Goal: Transaction & Acquisition: Purchase product/service

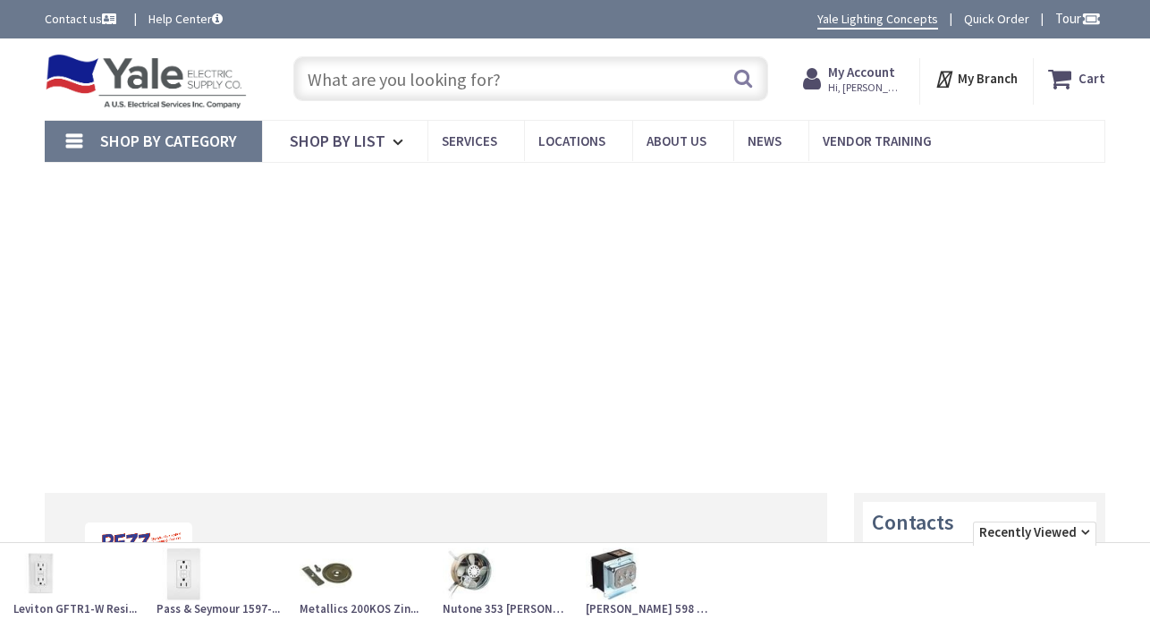
type input "[GEOGRAPHIC_DATA], [GEOGRAPHIC_DATA]"
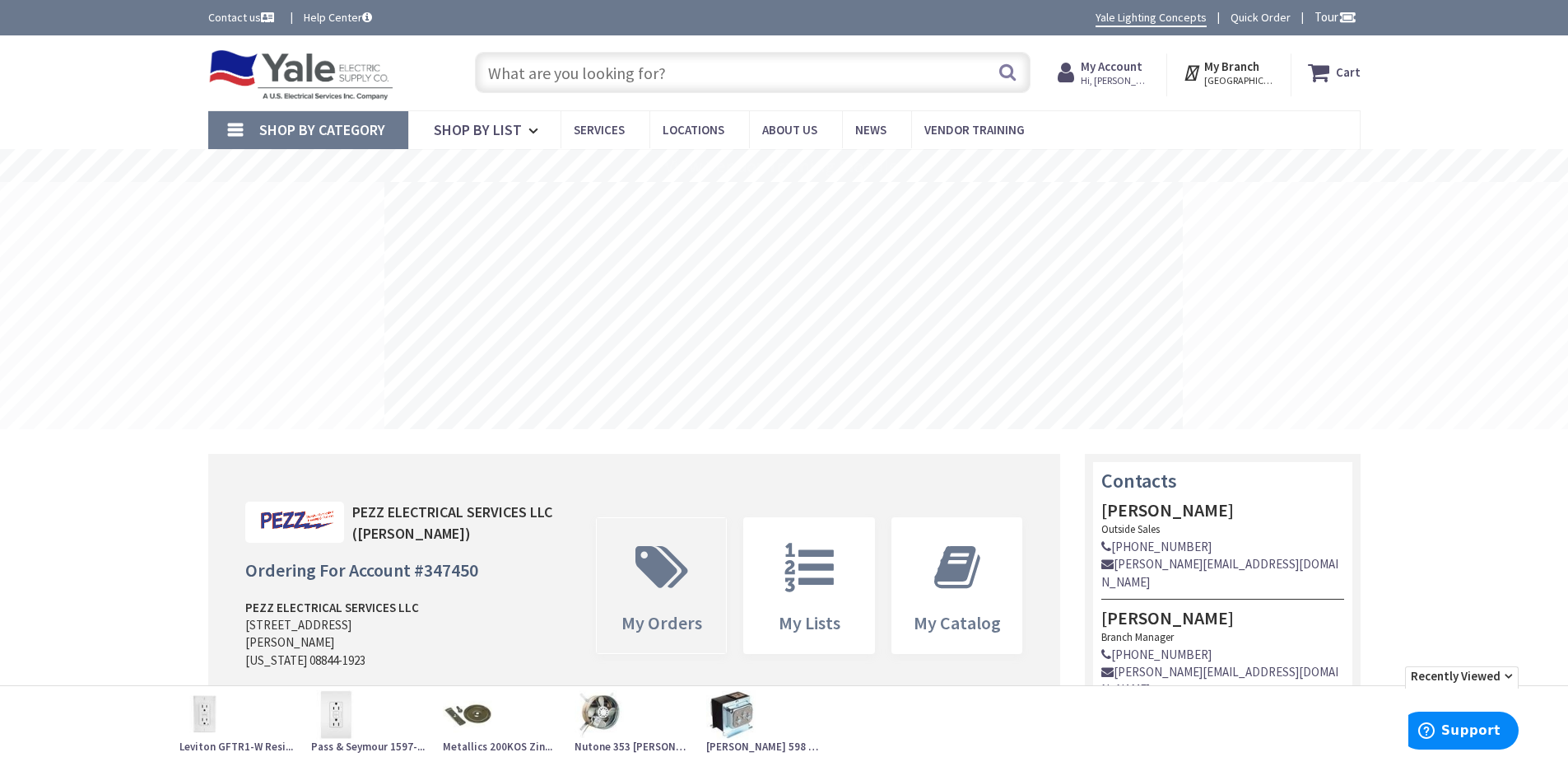
click at [640, 558] on icon at bounding box center [661, 567] width 69 height 50
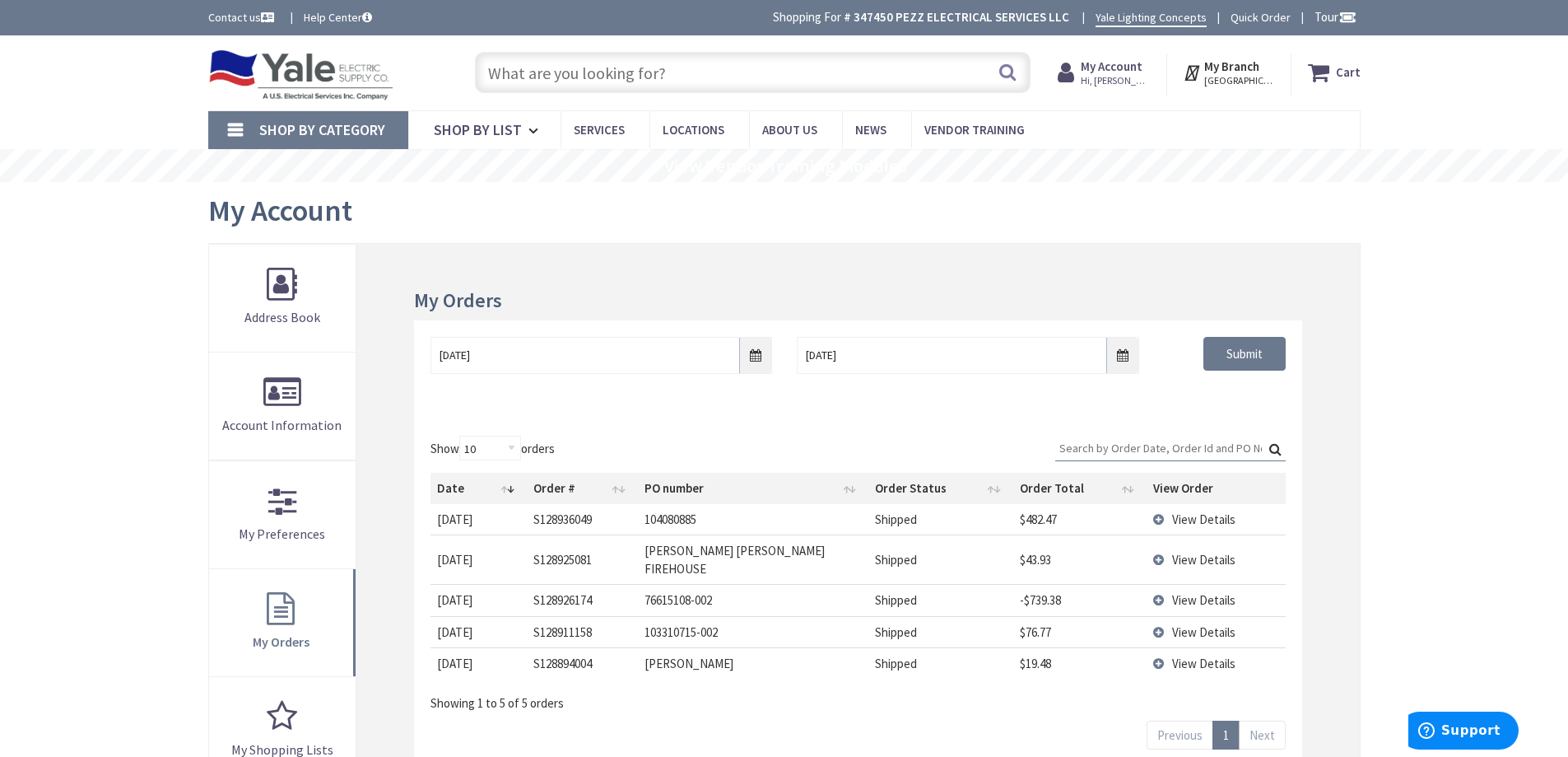
click at [1156, 515] on td "View Details" at bounding box center [1216, 518] width 138 height 30
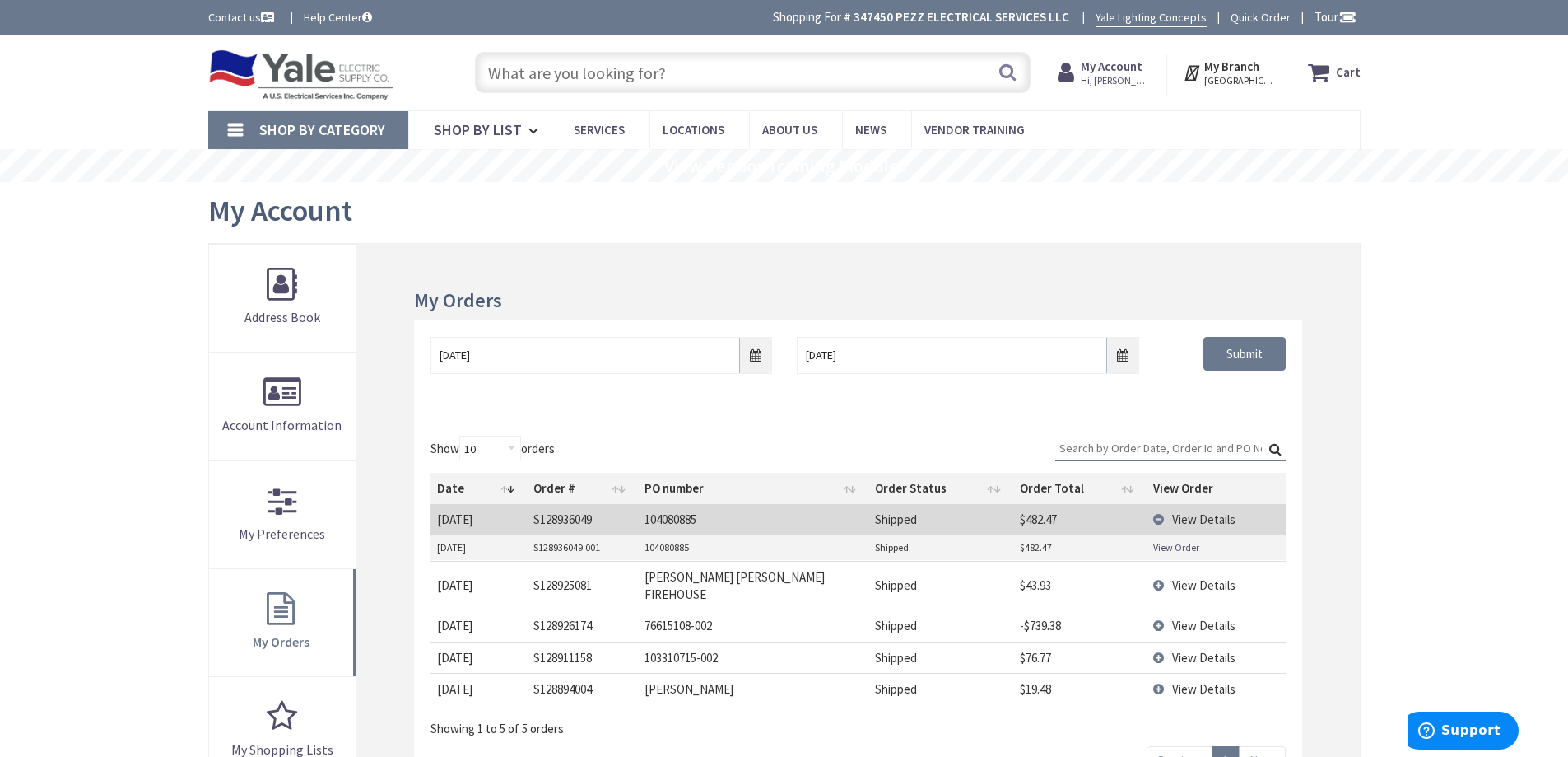
click at [1159, 546] on link "View Order" at bounding box center [1177, 547] width 46 height 14
click at [800, 91] on input "text" at bounding box center [753, 72] width 556 height 41
paste input "690600"
type input "690600"
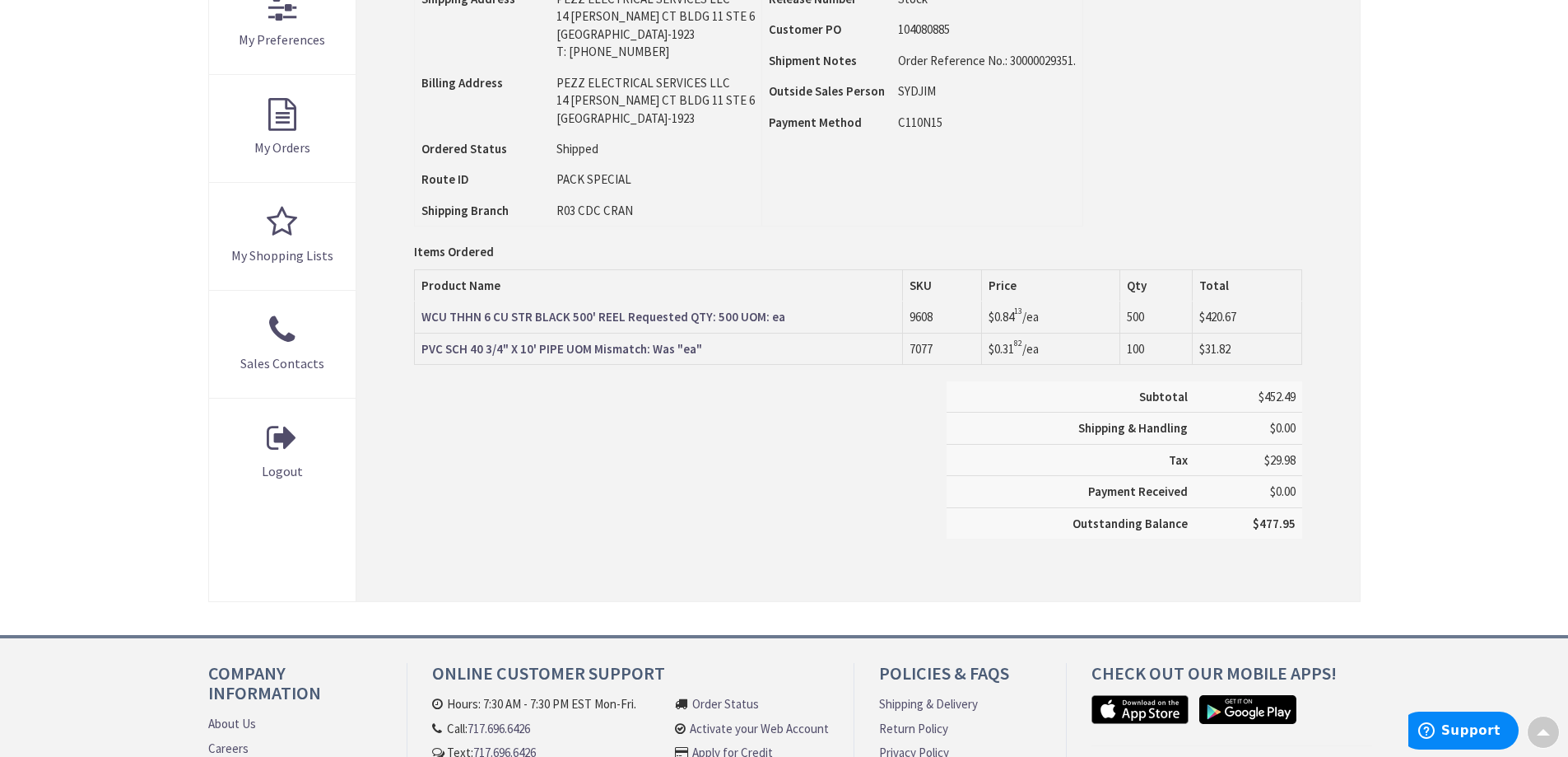
click at [810, 453] on div "Subtotal $452.49 Shipping & Handling $0.00 Tax $29.98 Payment Received" at bounding box center [857, 468] width 912 height 174
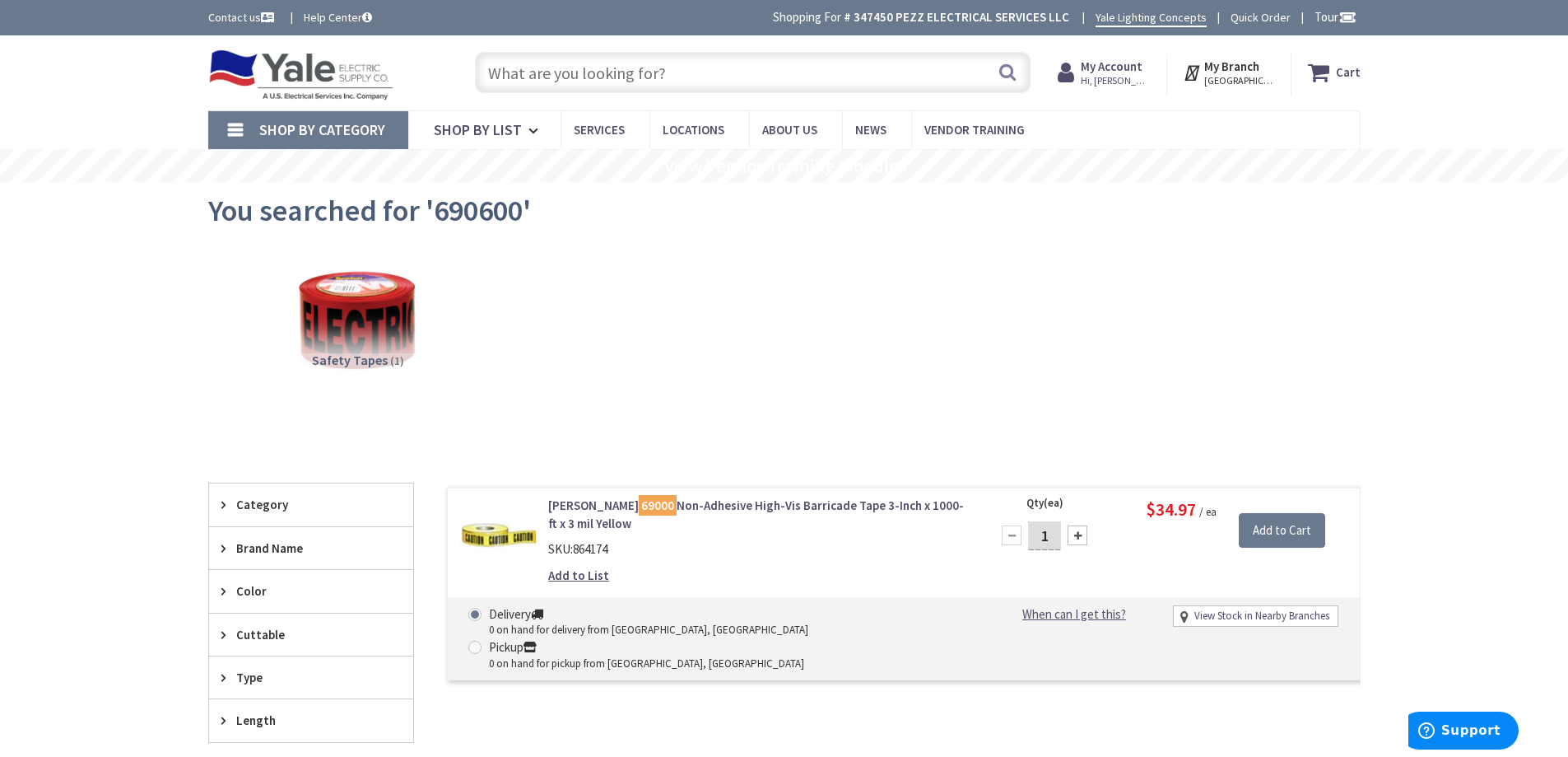
click at [729, 82] on input "text" at bounding box center [753, 72] width 556 height 41
click at [647, 60] on input "text" at bounding box center [753, 72] width 556 height 41
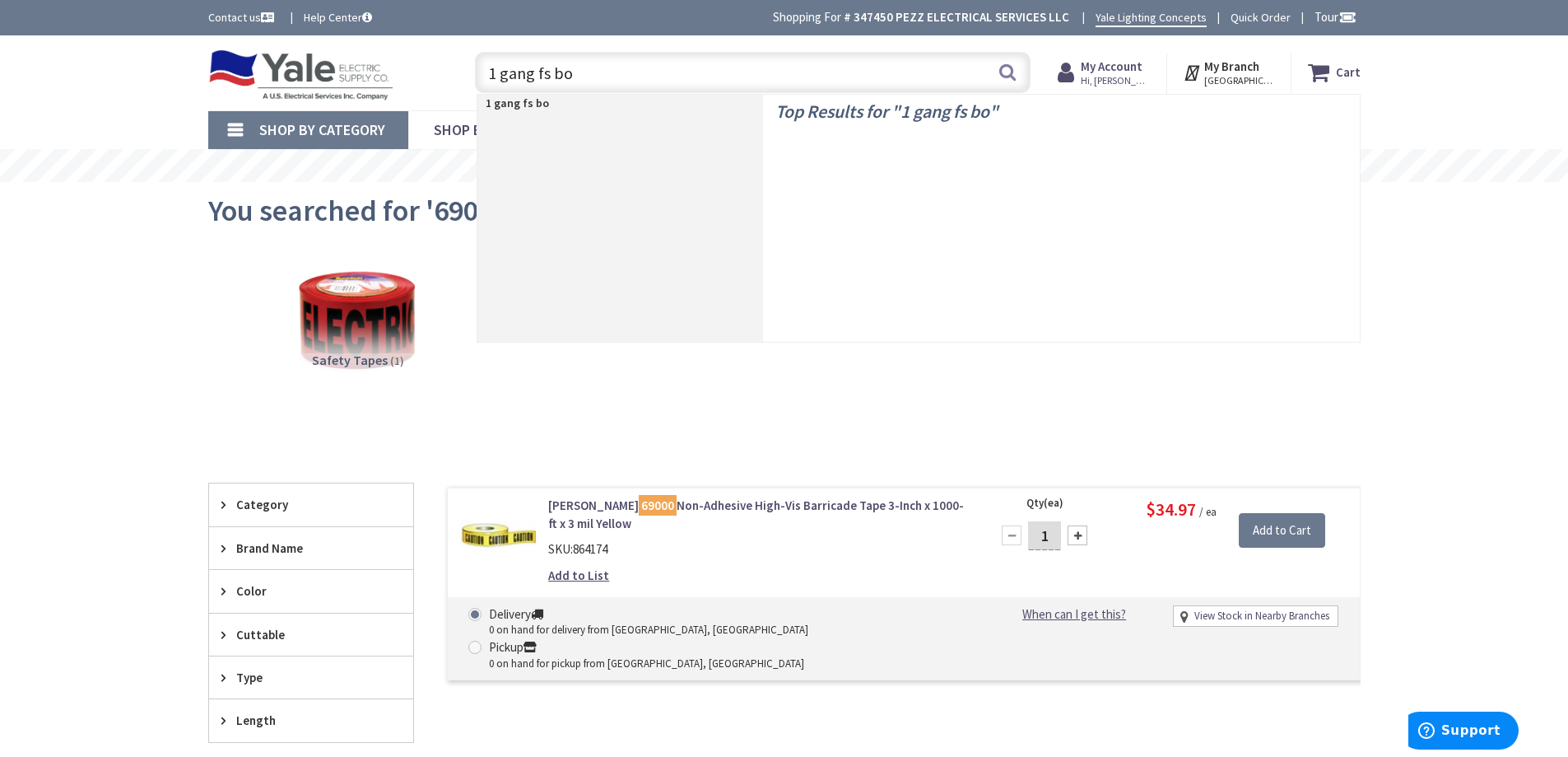
type input "1 gang fs box"
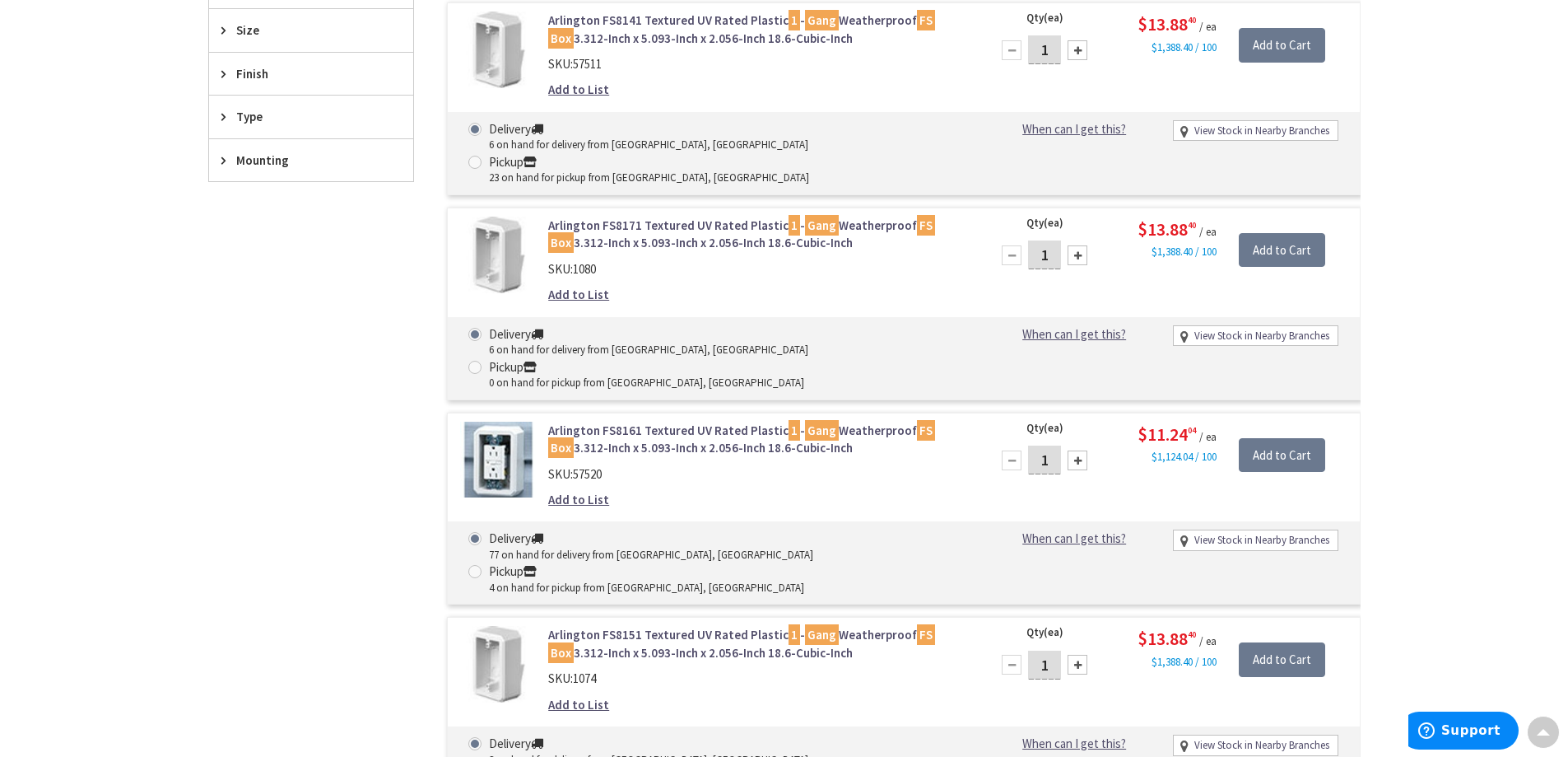
scroll to position [278, 0]
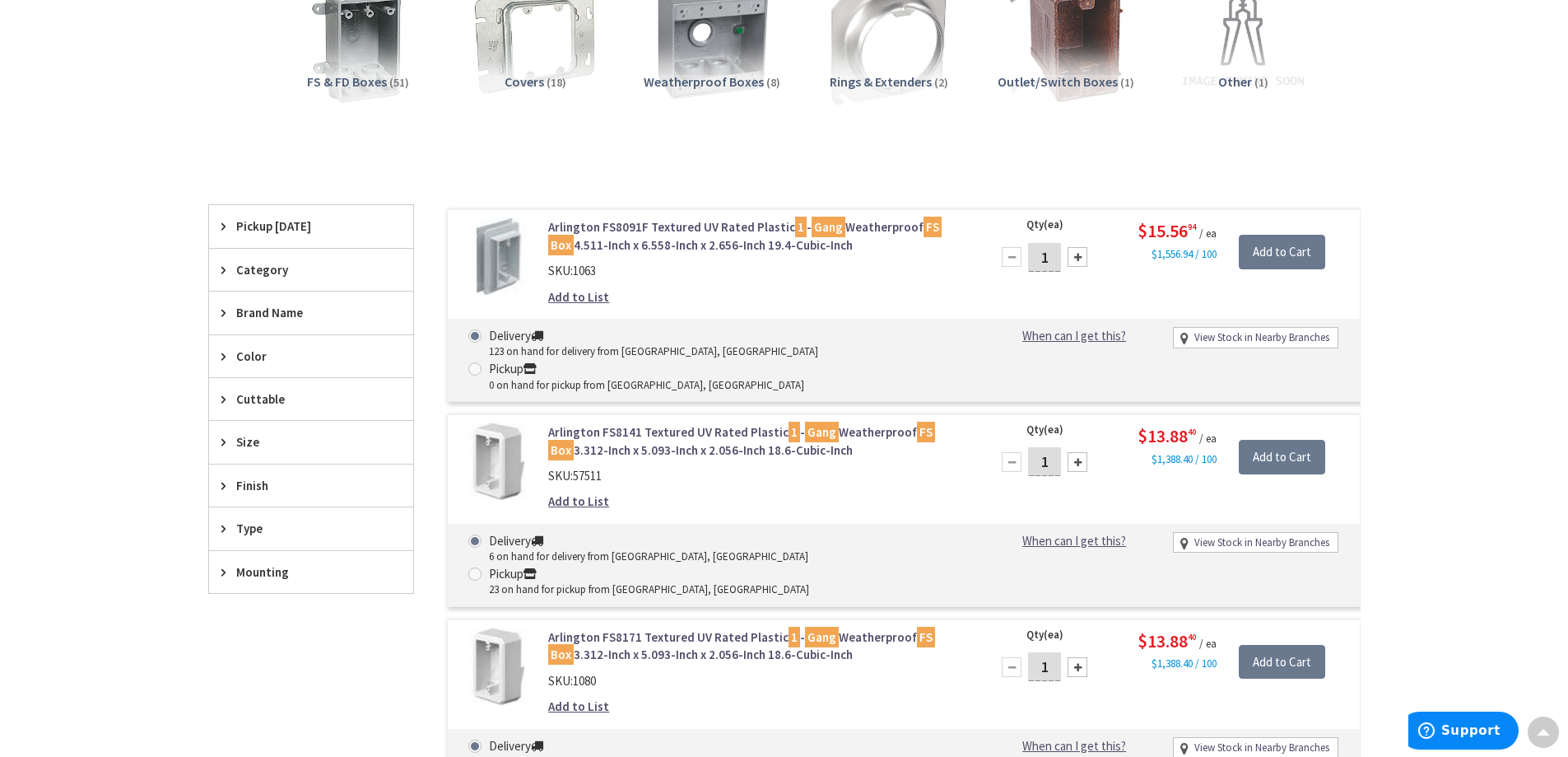
click at [271, 362] on span "Color" at bounding box center [304, 355] width 134 height 17
click at [316, 359] on span "Color" at bounding box center [304, 355] width 134 height 17
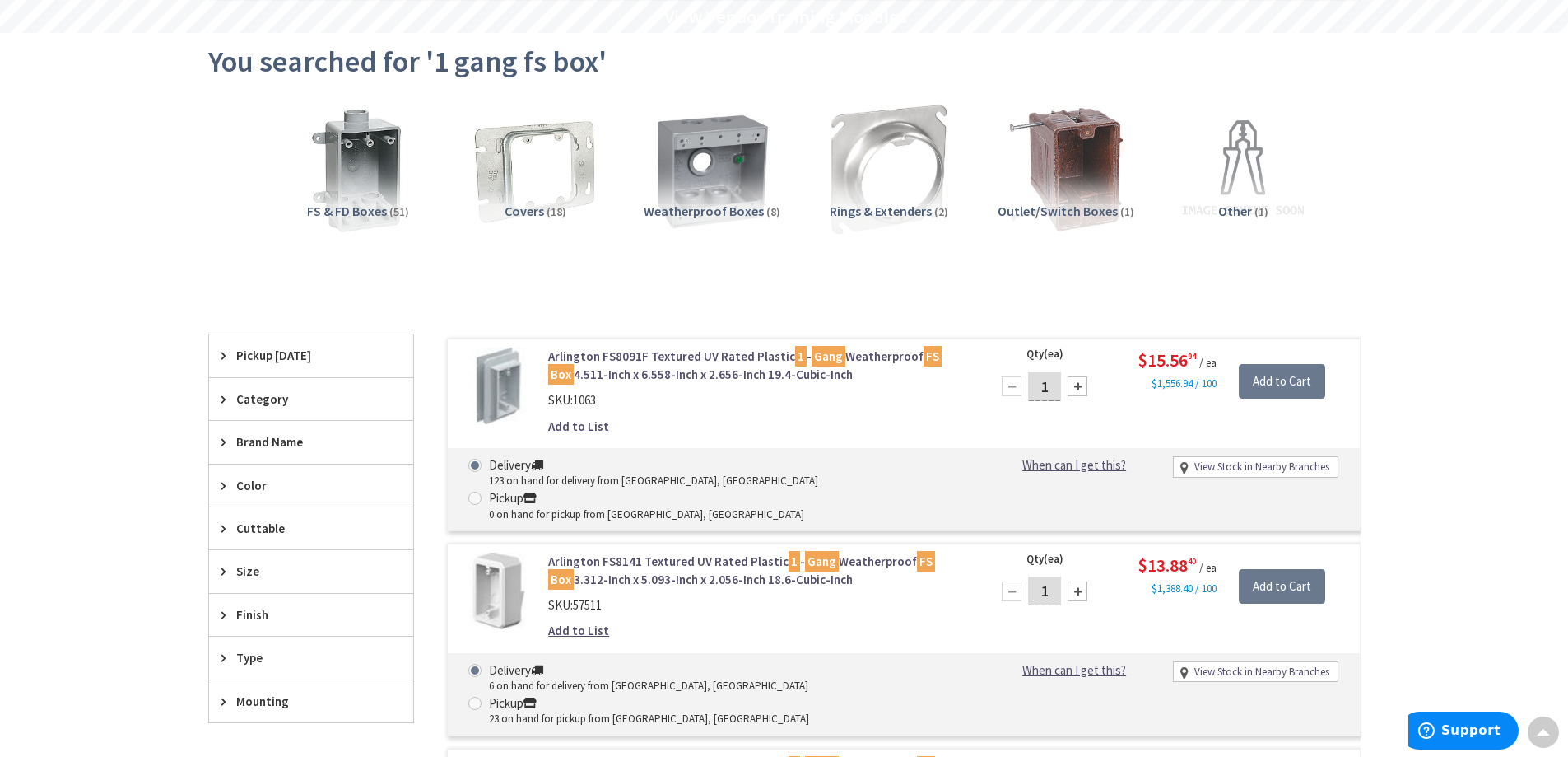
scroll to position [0, 0]
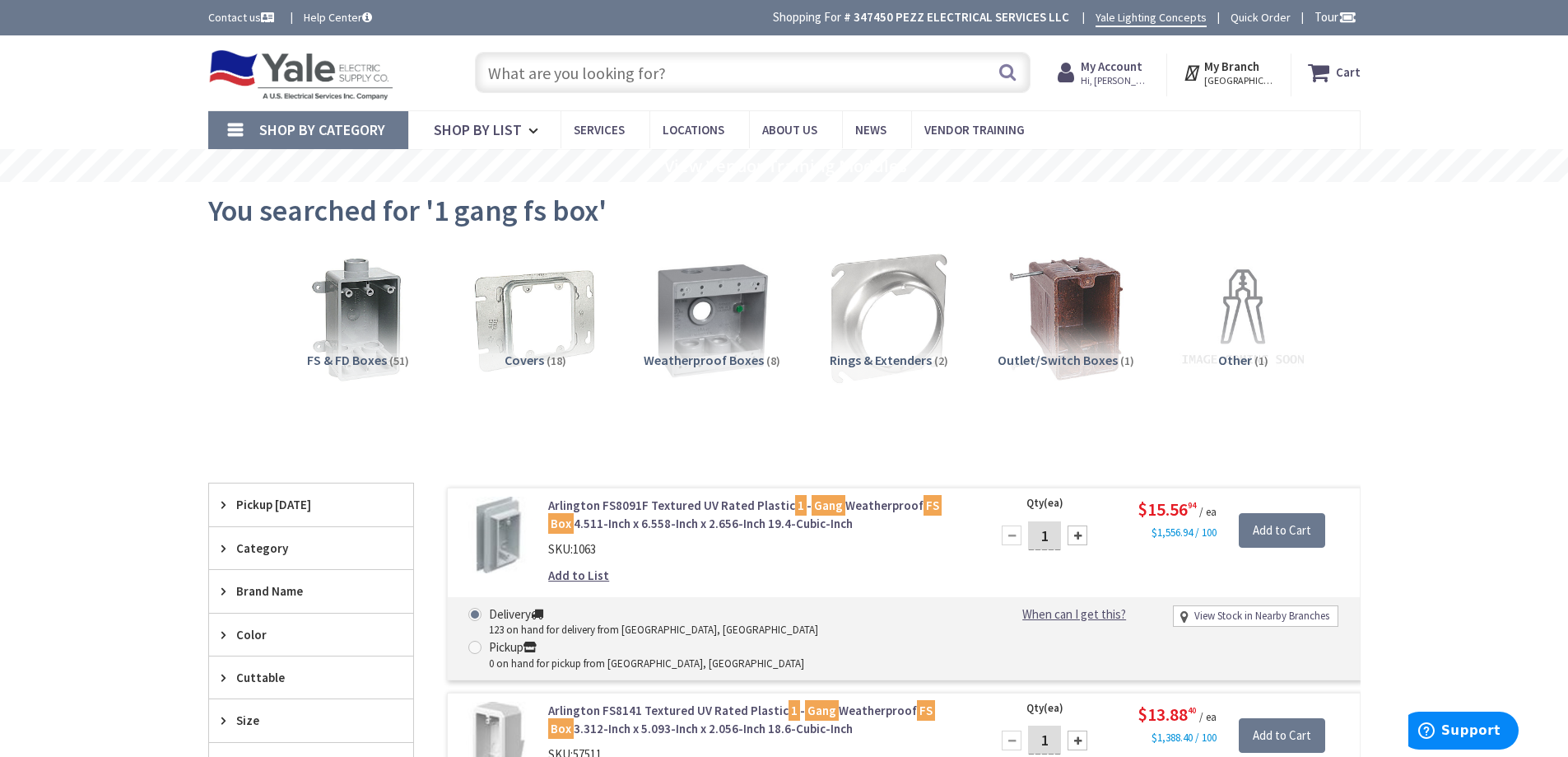
drag, startPoint x: 722, startPoint y: 313, endPoint x: 633, endPoint y: 418, distance: 137.6
click at [721, 314] on img at bounding box center [713, 320] width 136 height 136
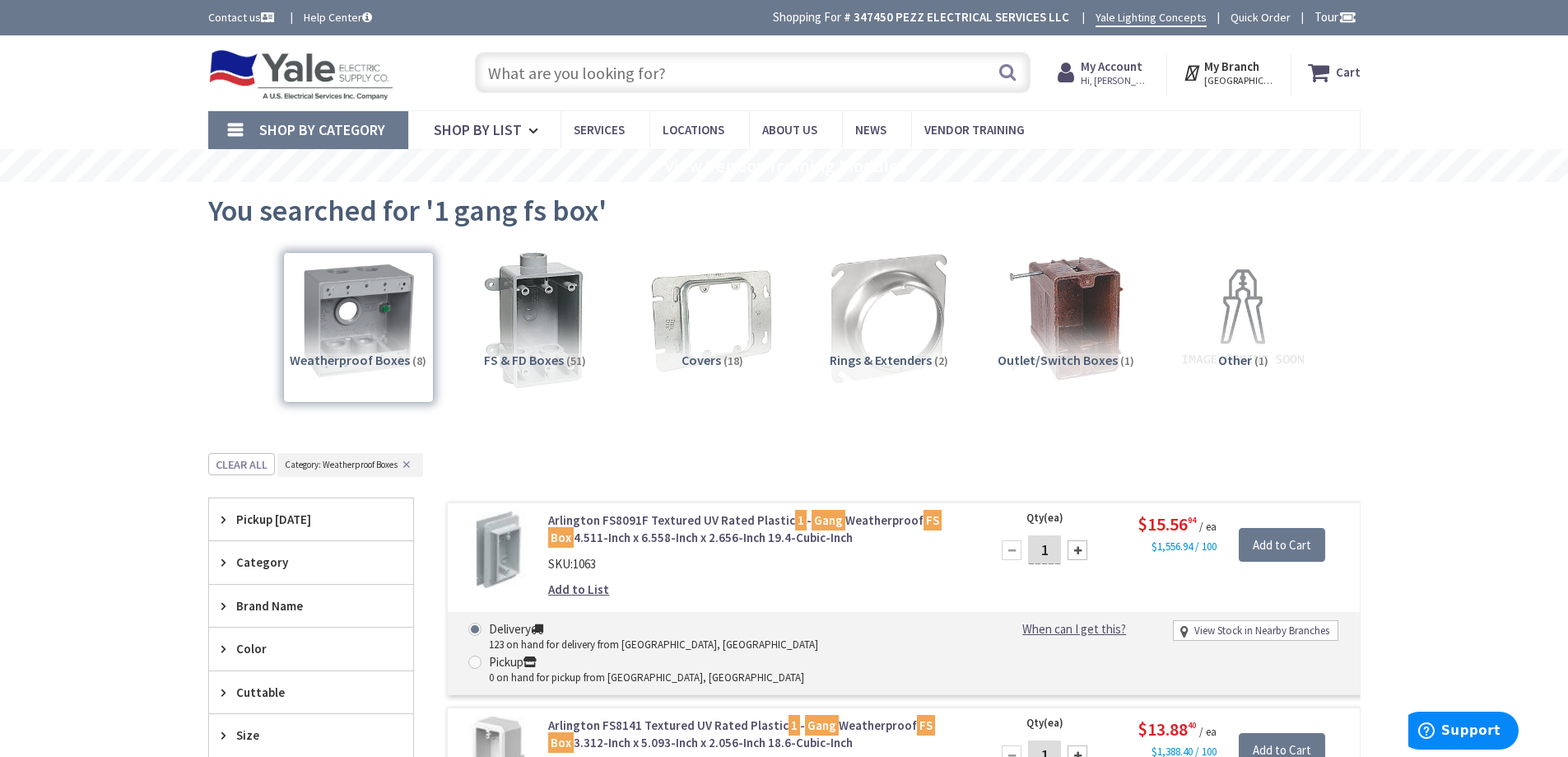
click at [533, 344] on img at bounding box center [535, 319] width 149 height 149
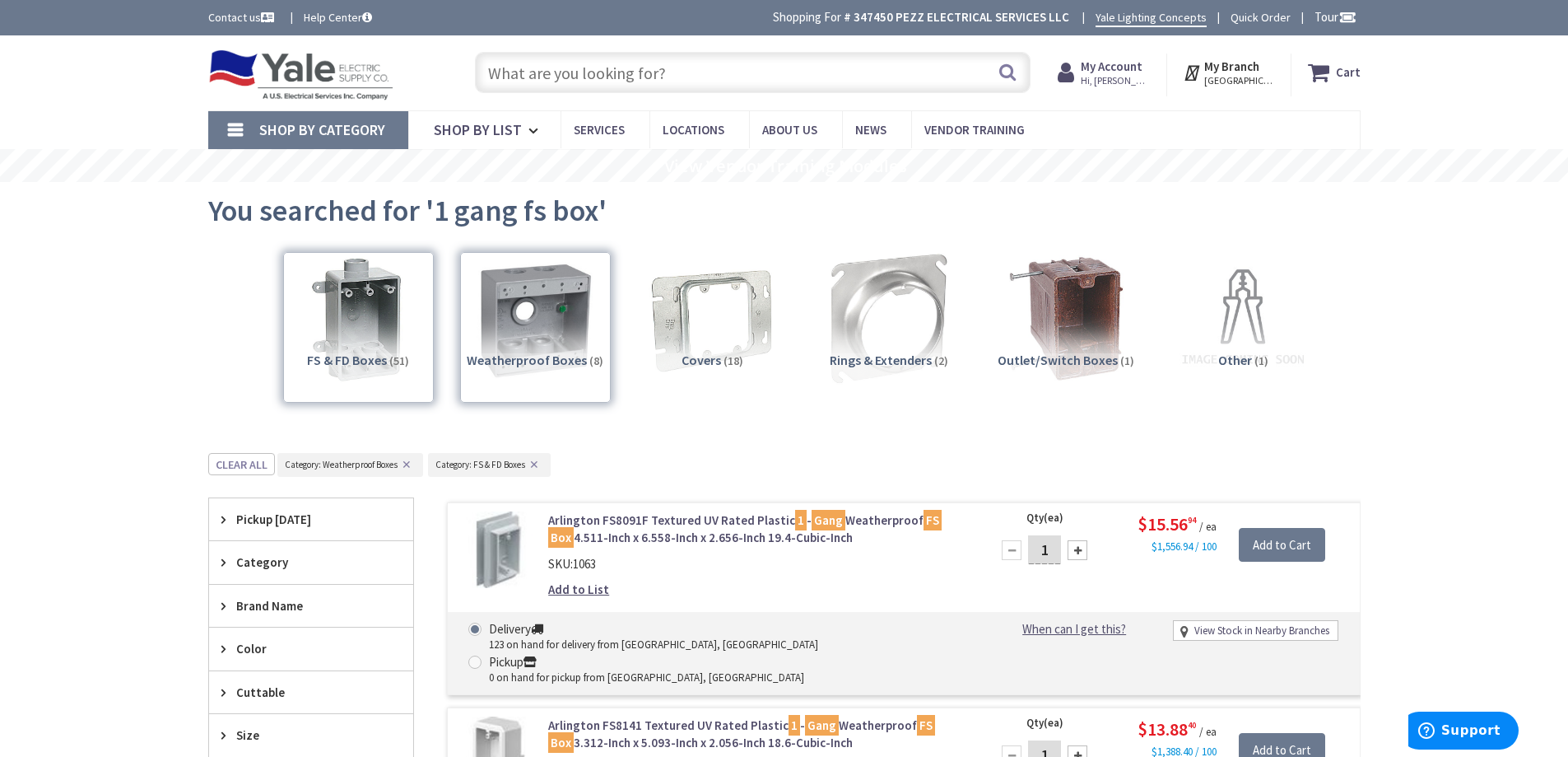
click at [684, 82] on input "text" at bounding box center [753, 72] width 556 height 41
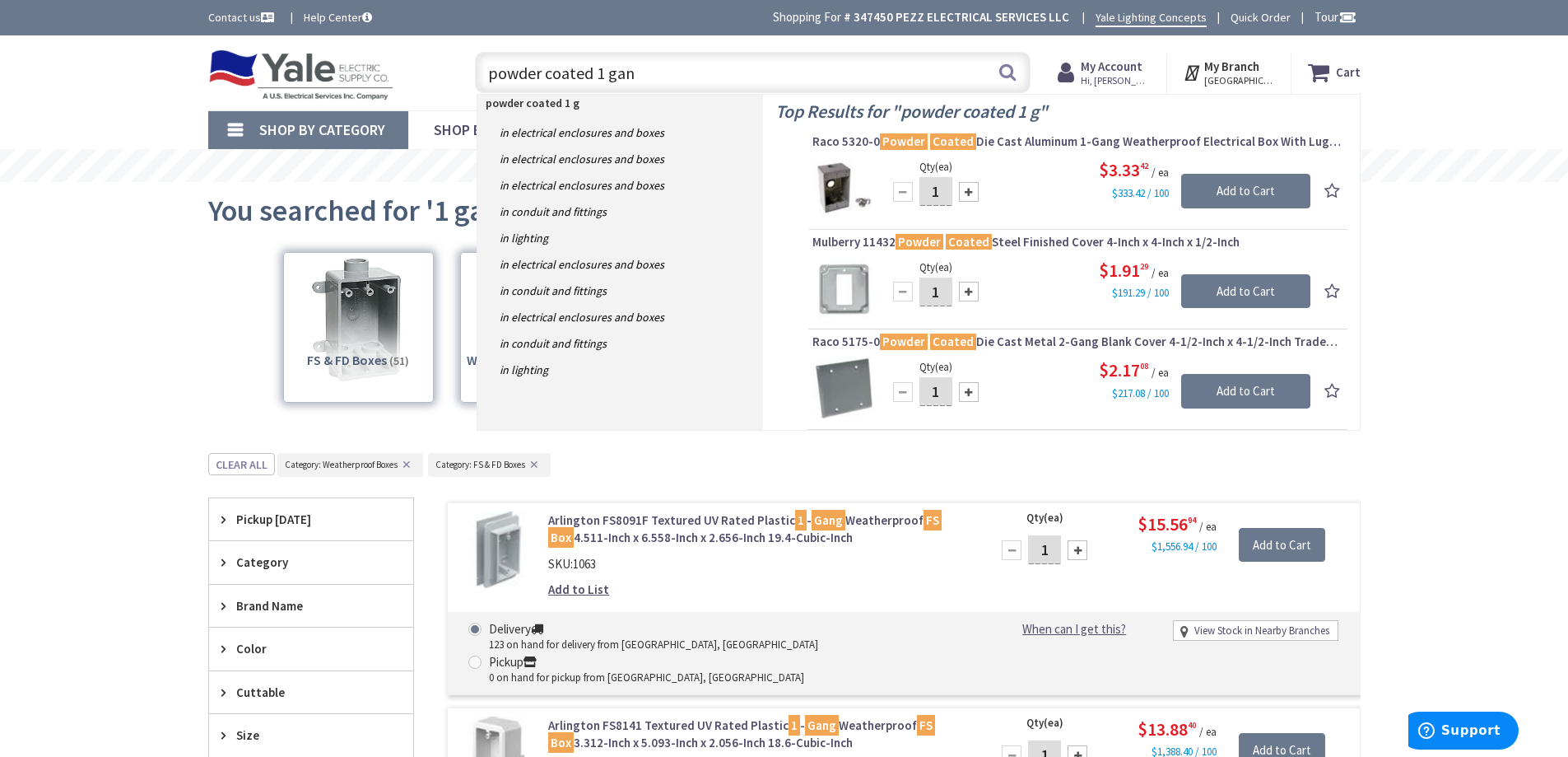
type input "powder coated 1 gang"
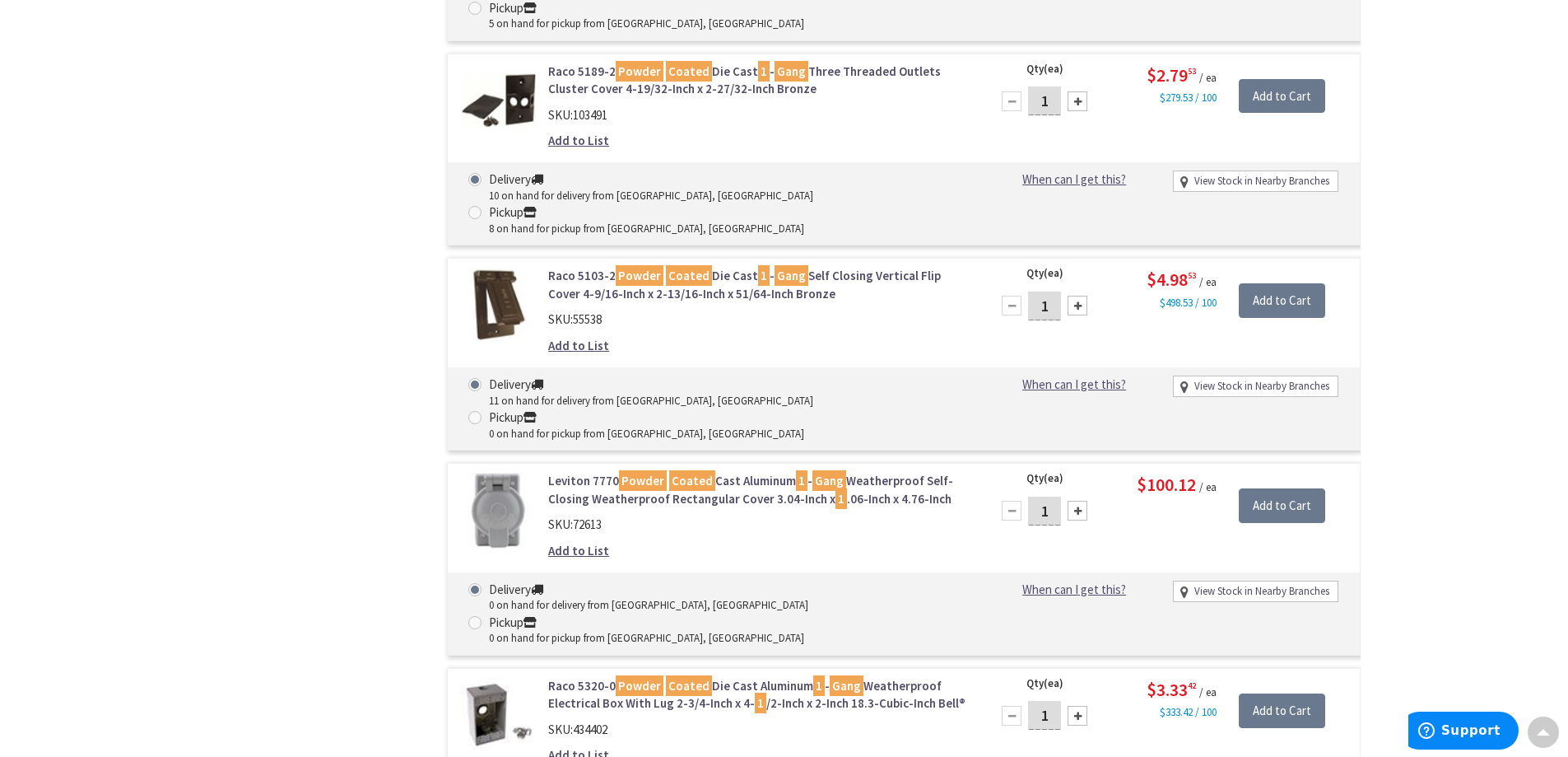
scroll to position [2387, 0]
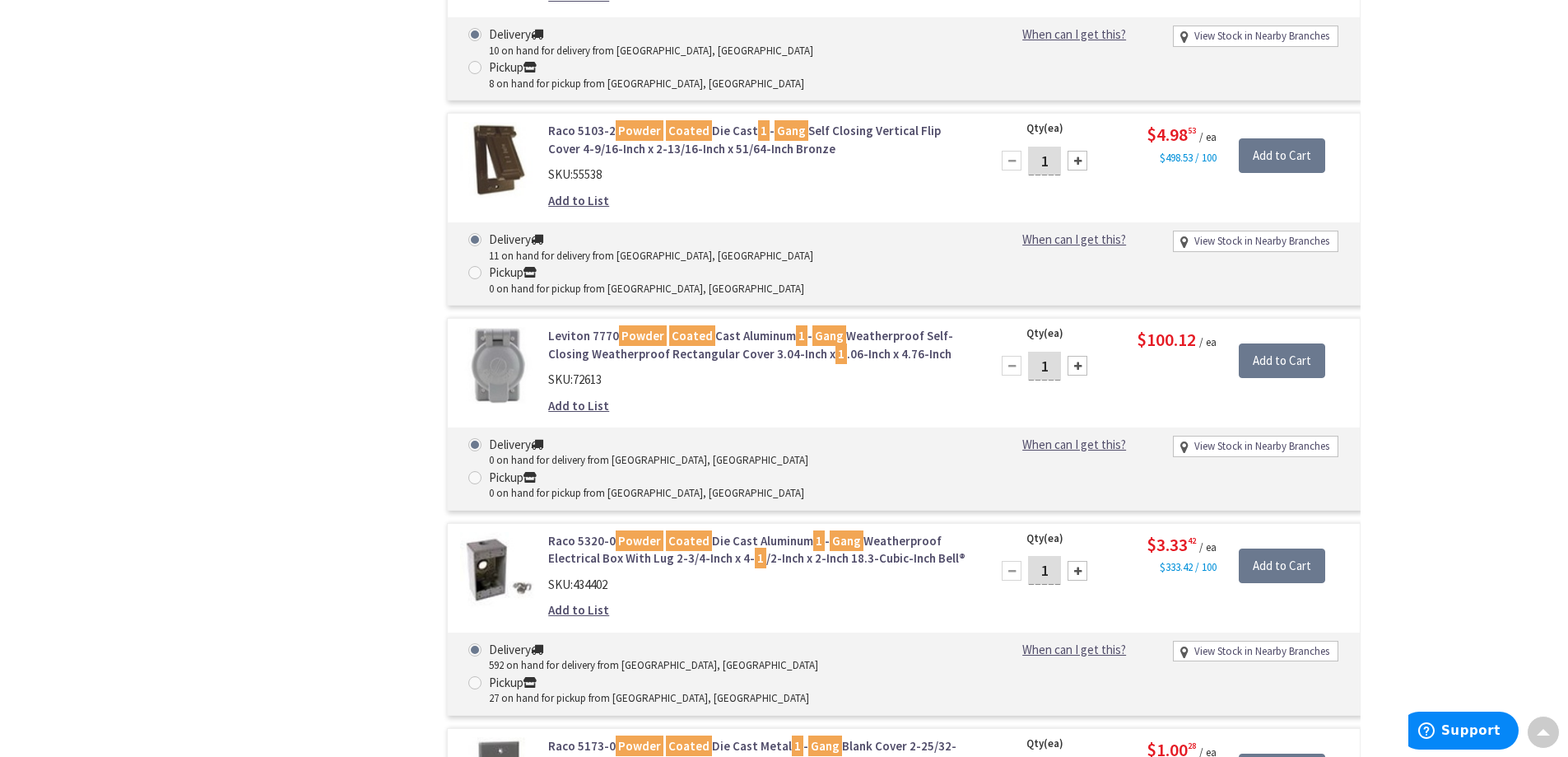
click at [601, 576] on span "434402" at bounding box center [590, 584] width 35 height 16
copy span "434402"
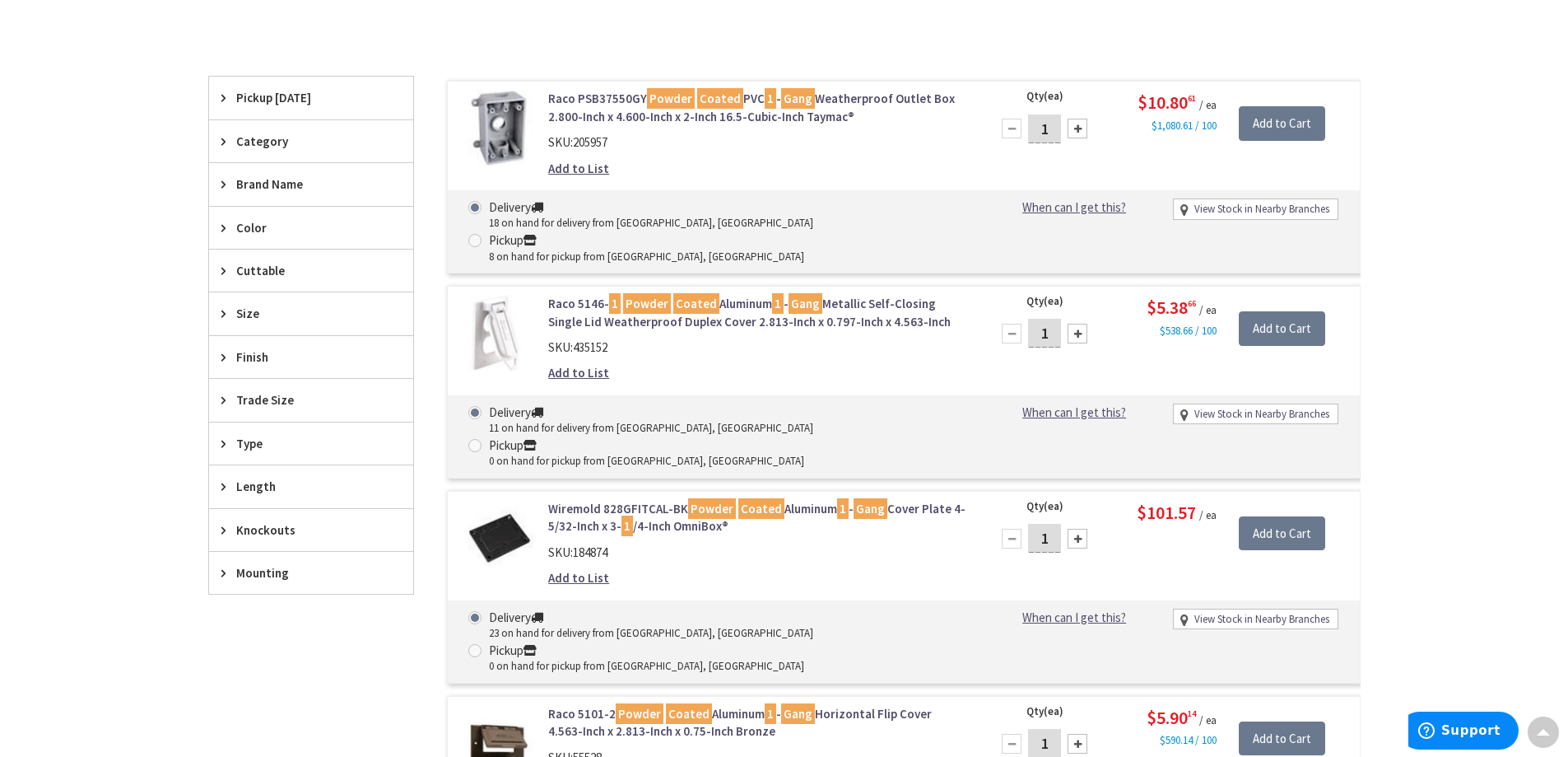
scroll to position [0, 0]
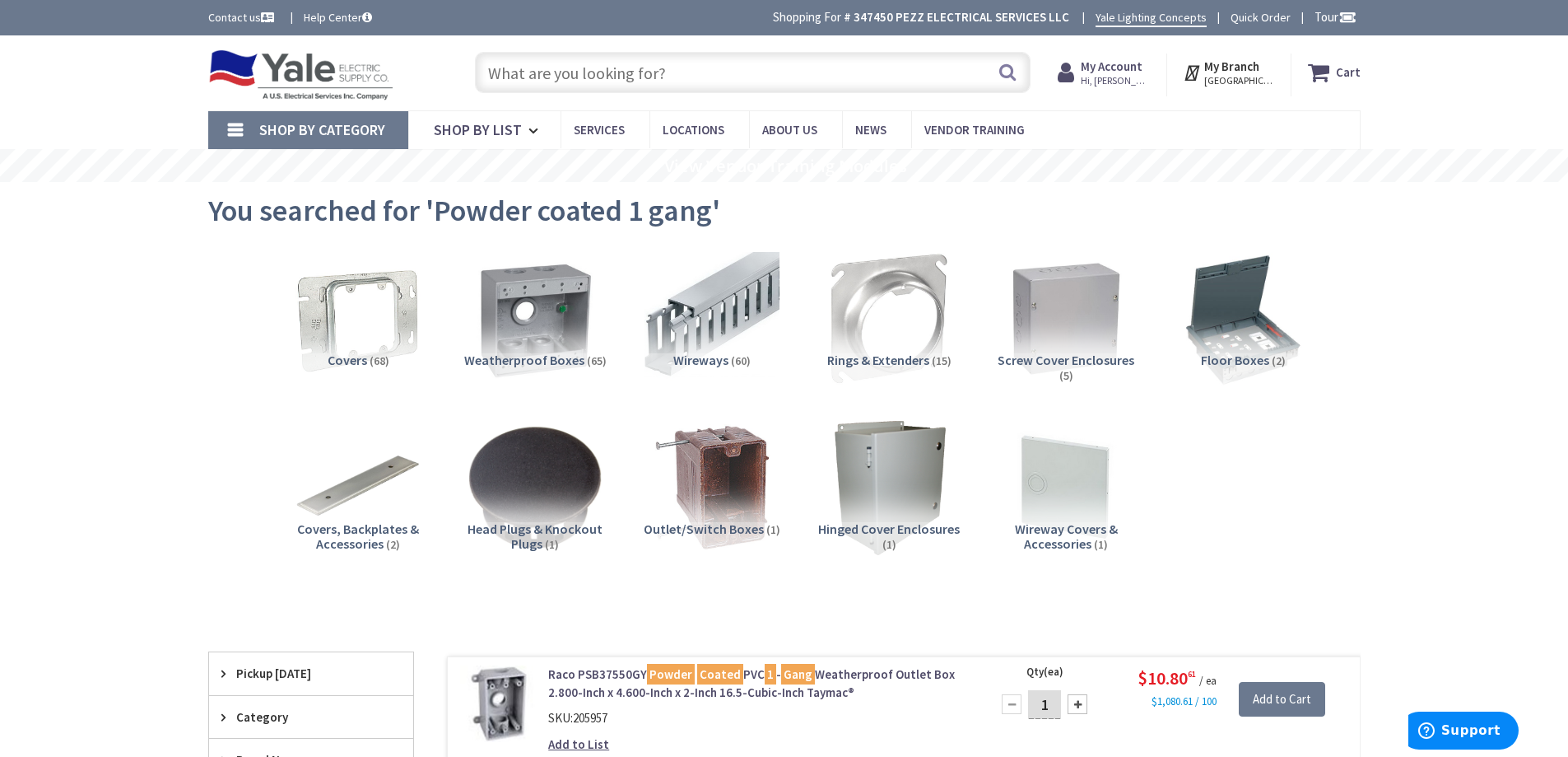
click at [708, 65] on input "text" at bounding box center [753, 72] width 556 height 41
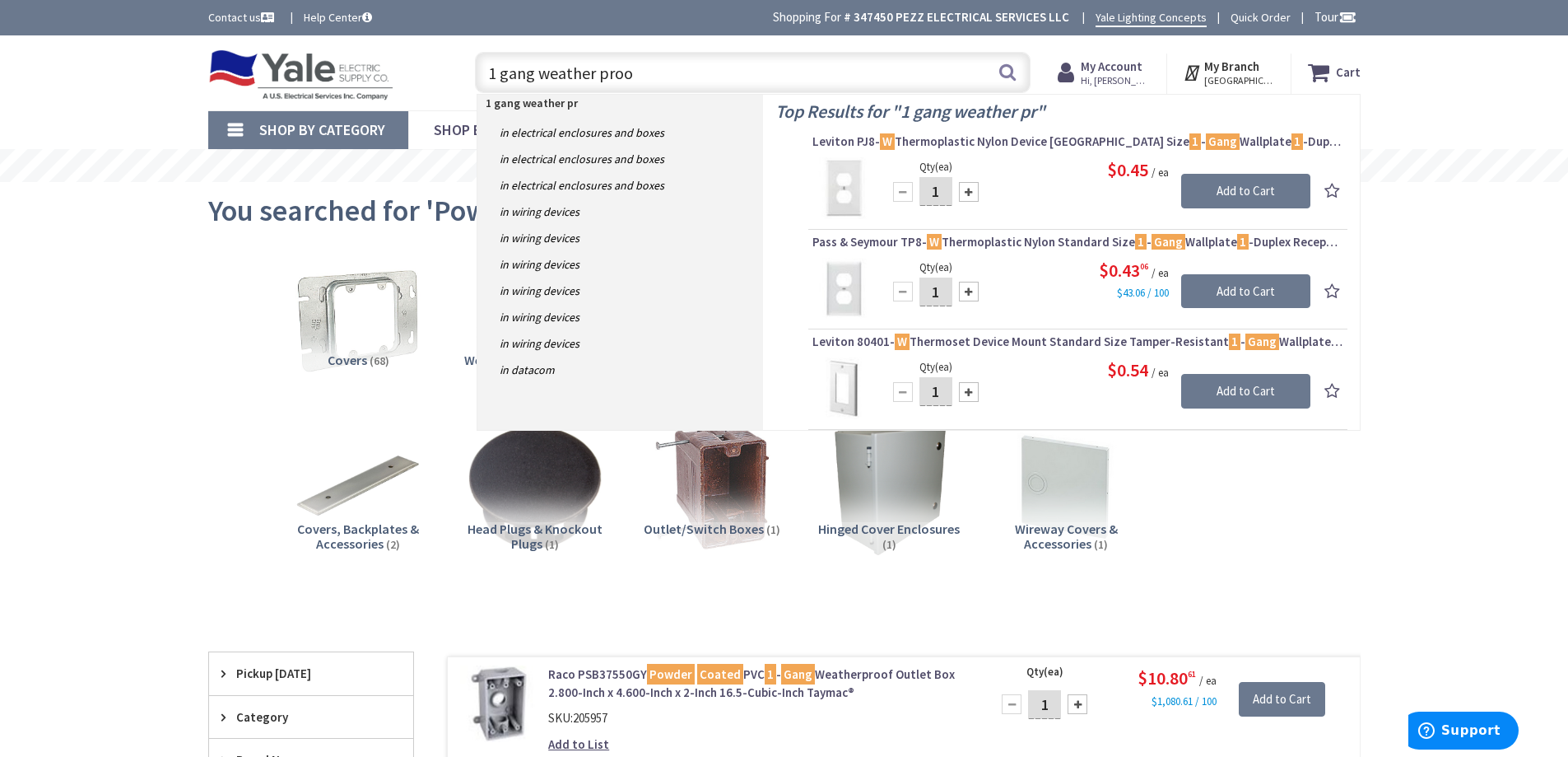
type input "1 gang weather proof"
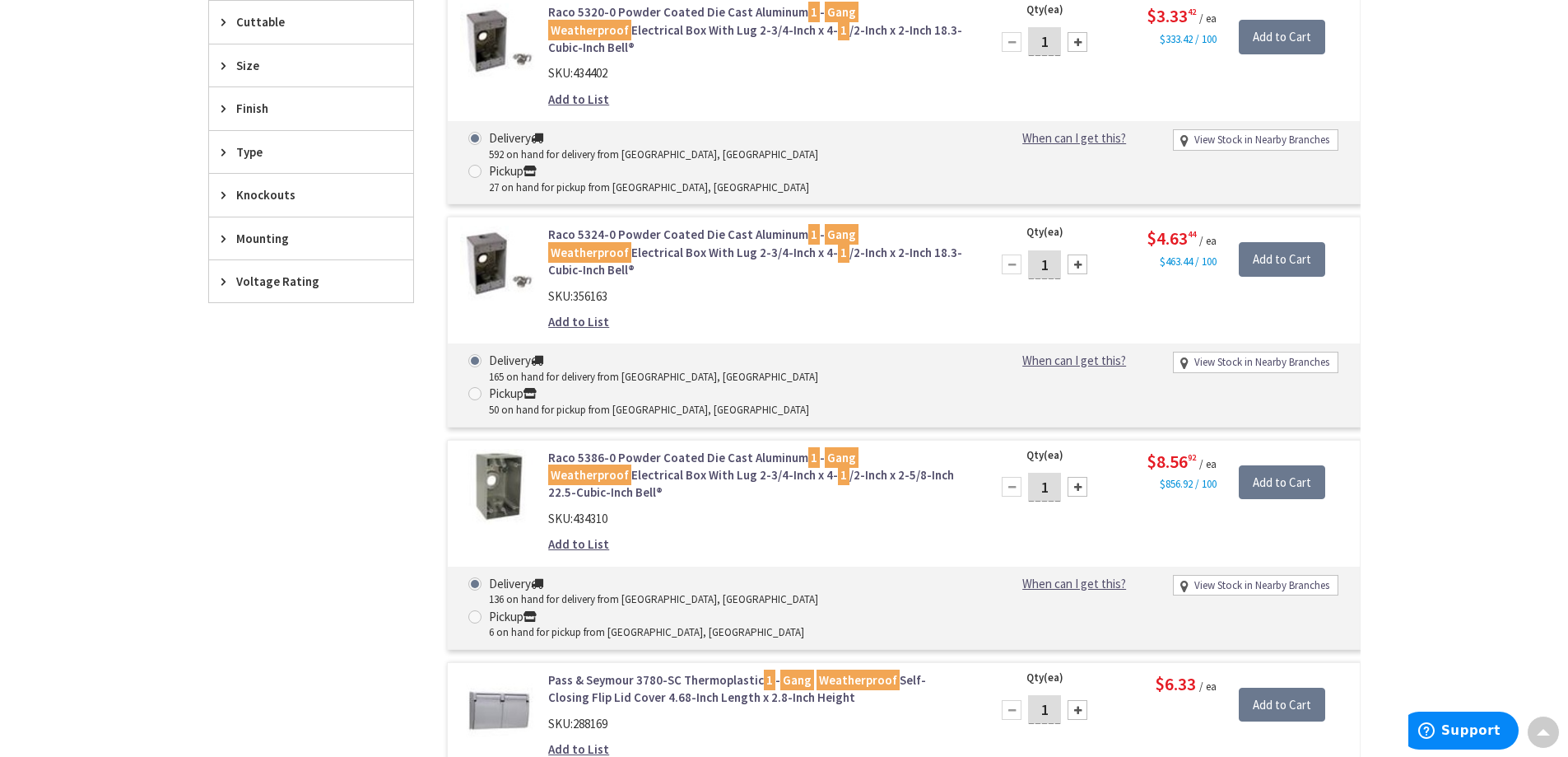
scroll to position [412, 0]
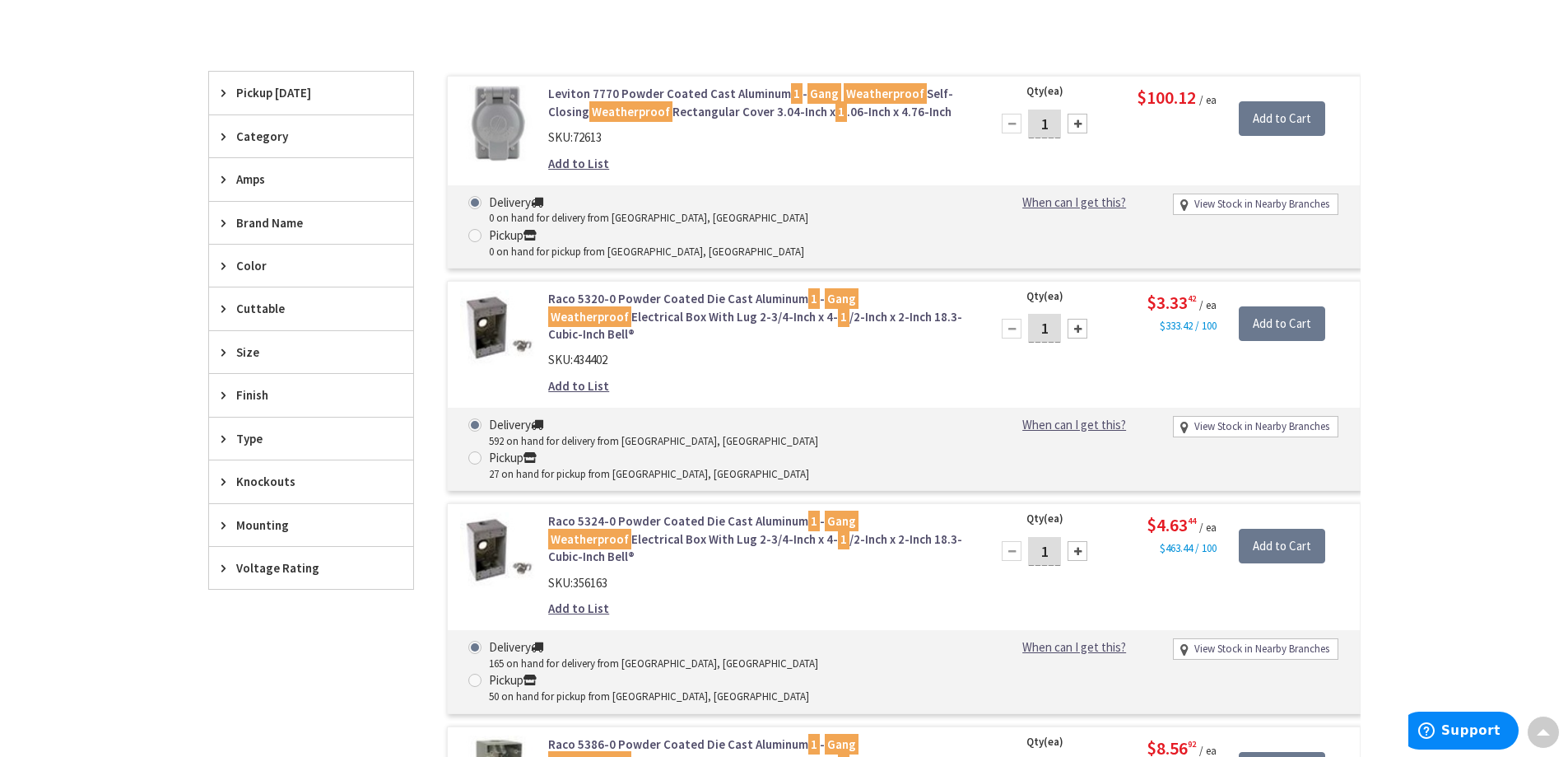
click at [268, 269] on span "Color" at bounding box center [304, 265] width 134 height 17
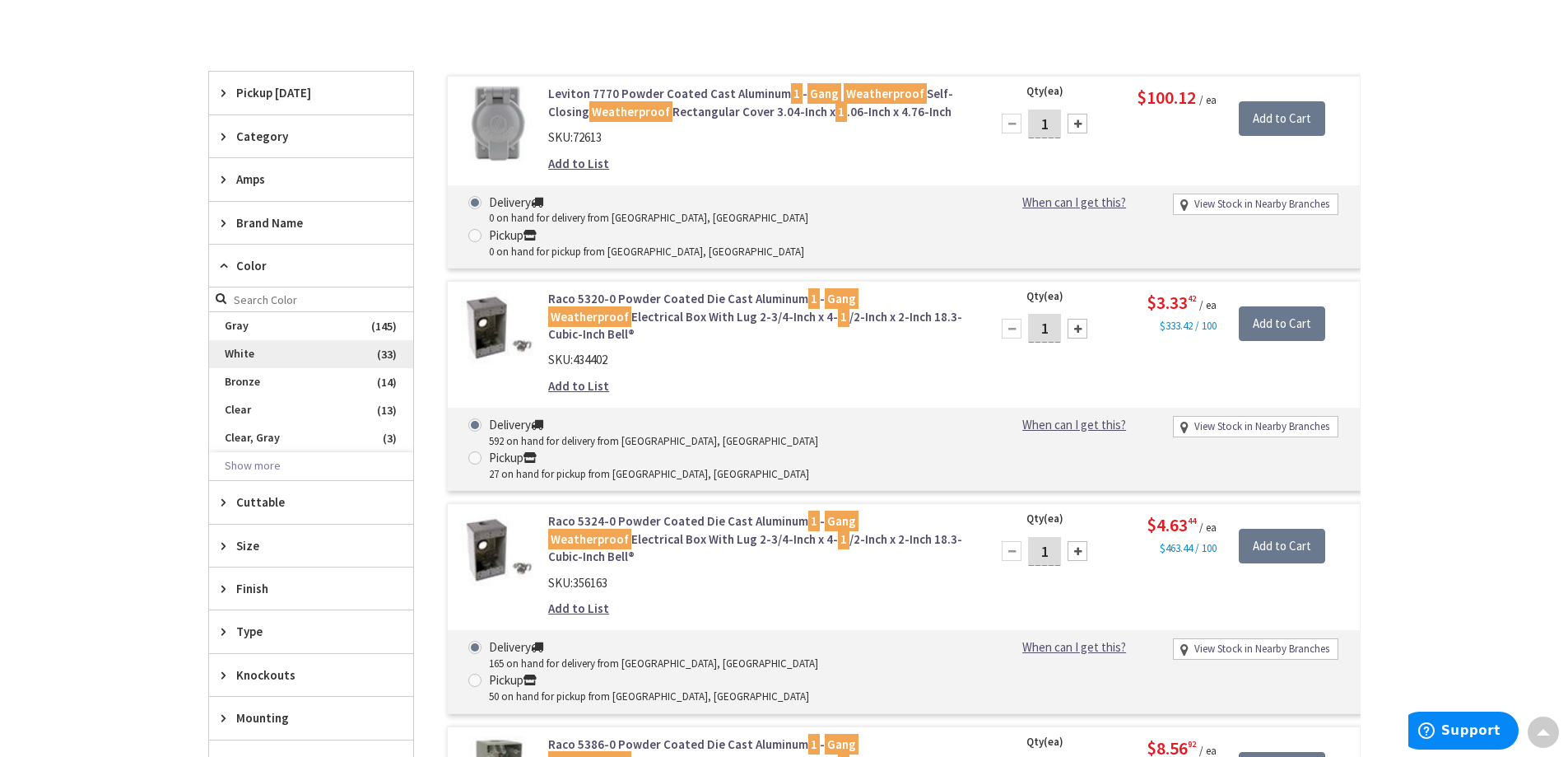
click at [256, 349] on span "White" at bounding box center [311, 354] width 204 height 28
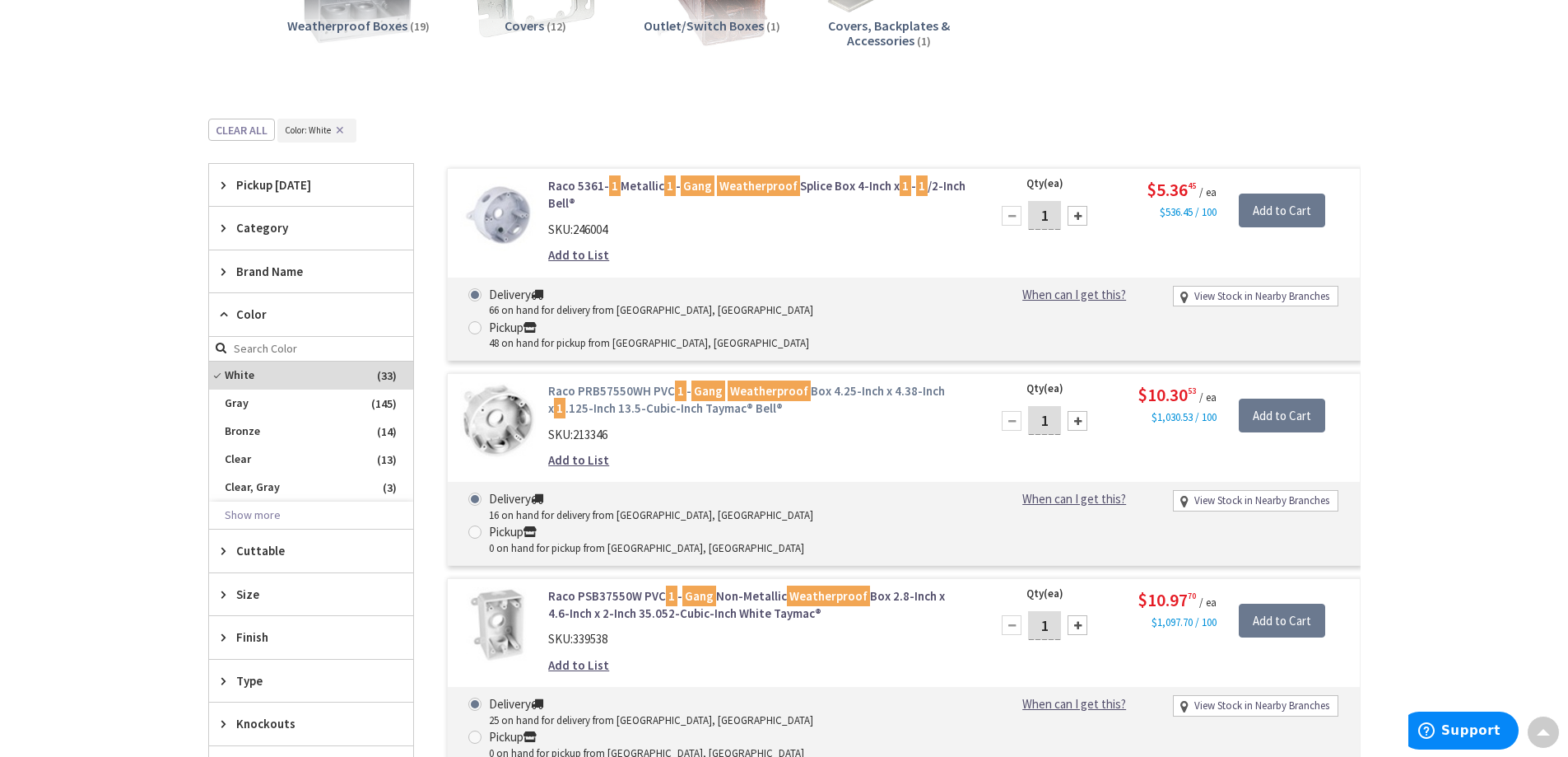
scroll to position [330, 0]
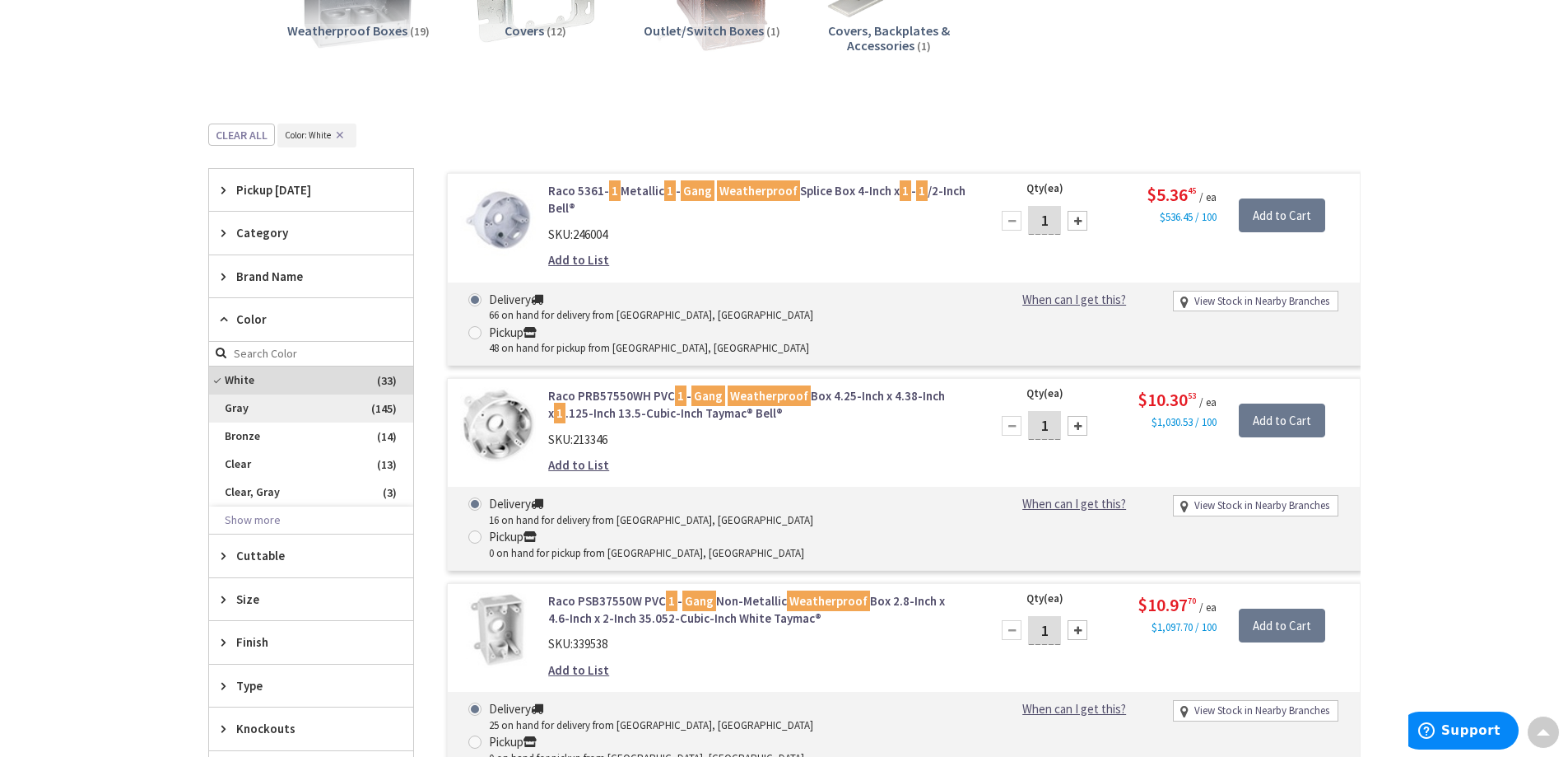
click at [226, 403] on span "Gray" at bounding box center [311, 408] width 204 height 28
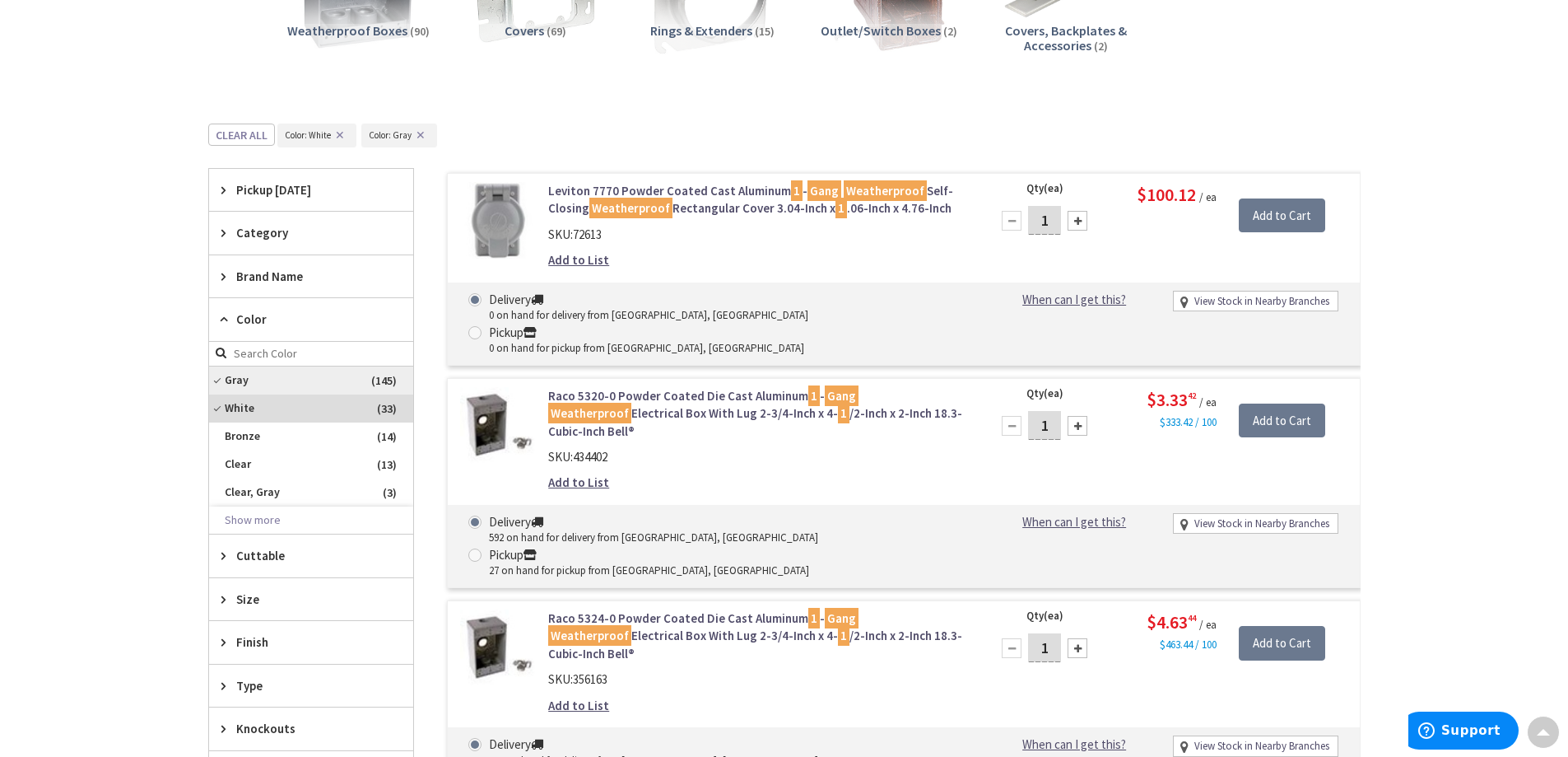
click at [260, 378] on span "Gray" at bounding box center [311, 380] width 204 height 28
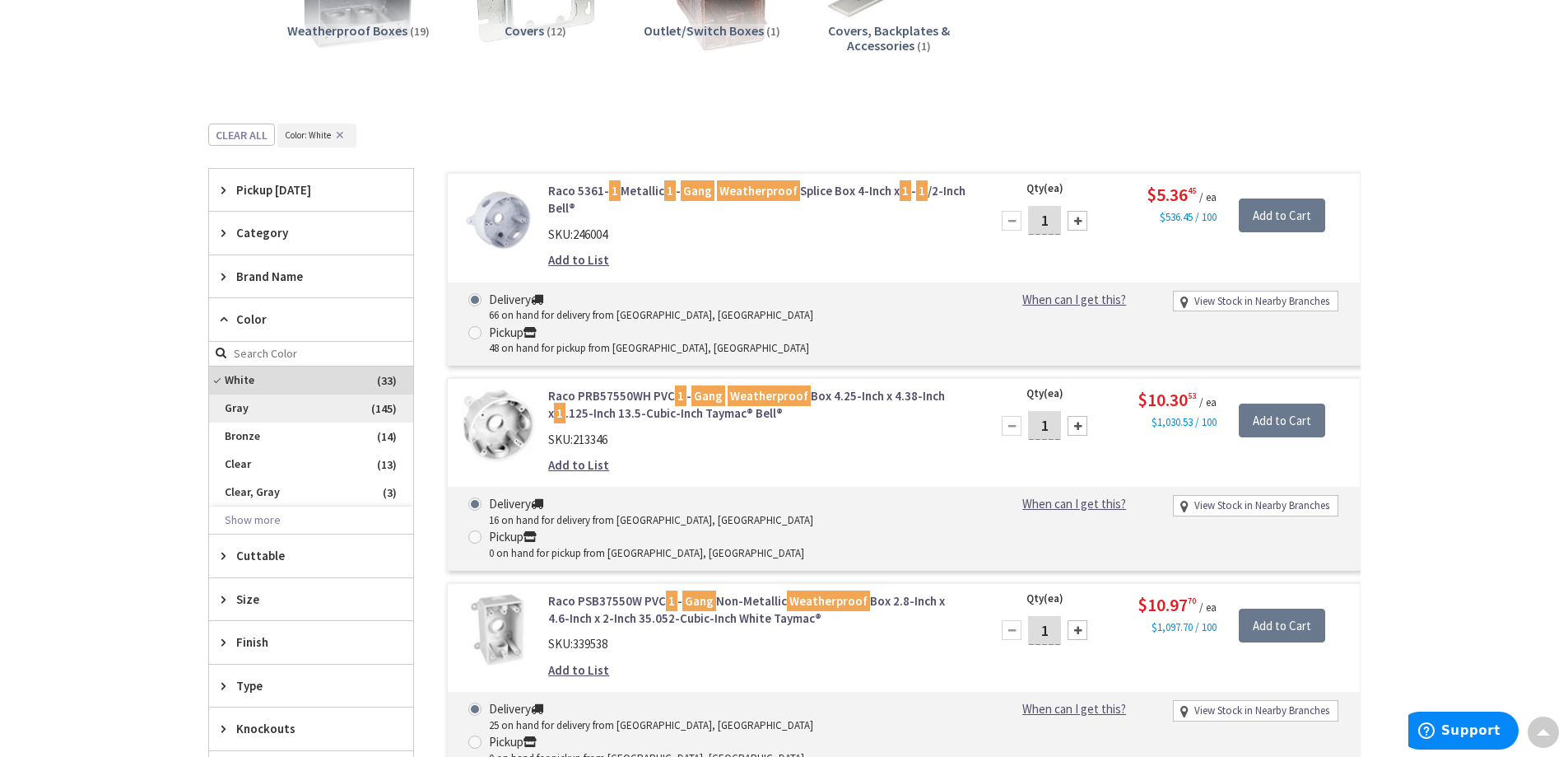
click at [218, 402] on span "Gray" at bounding box center [311, 408] width 204 height 28
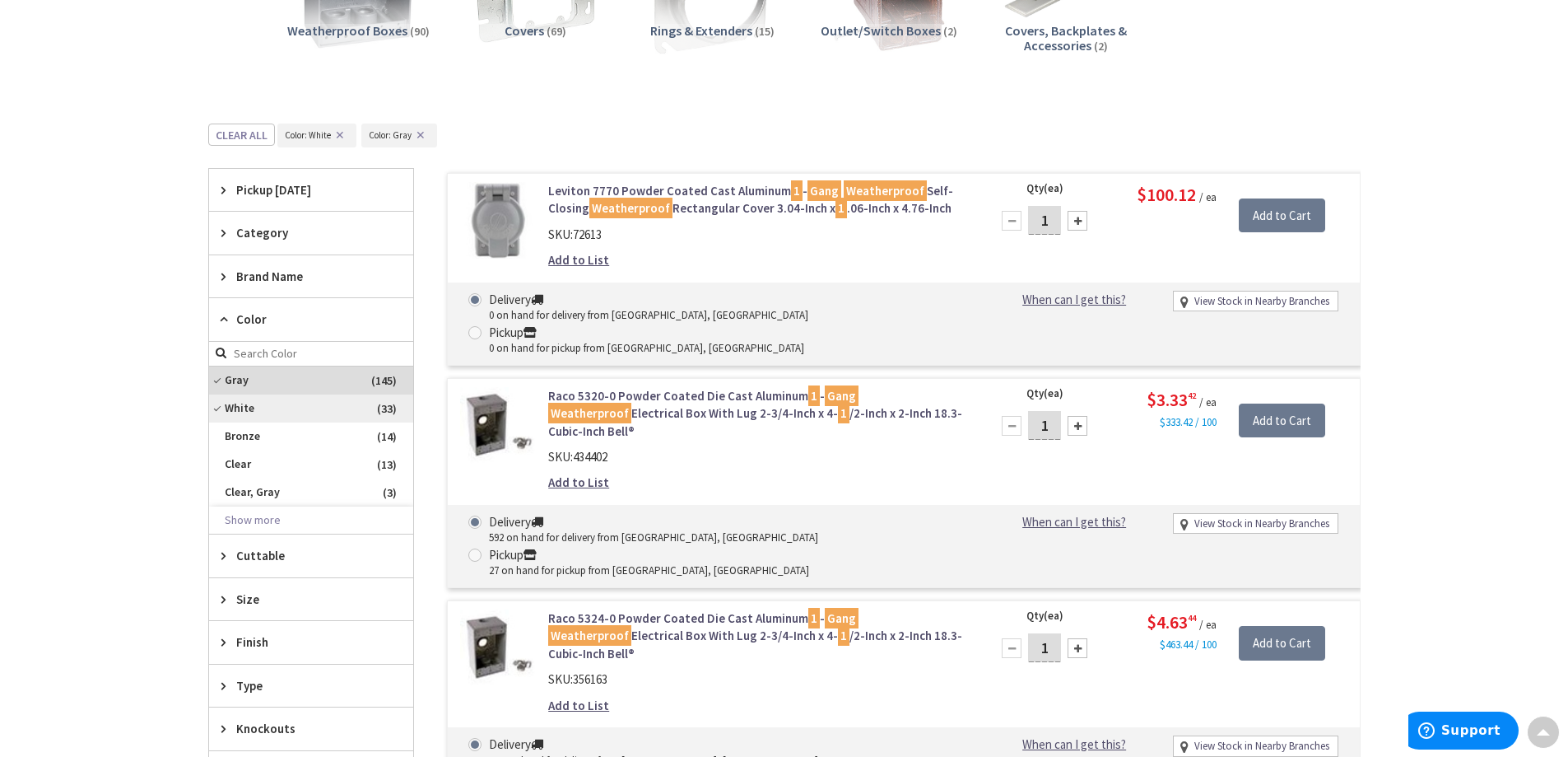
click at [226, 402] on span "White" at bounding box center [311, 408] width 204 height 28
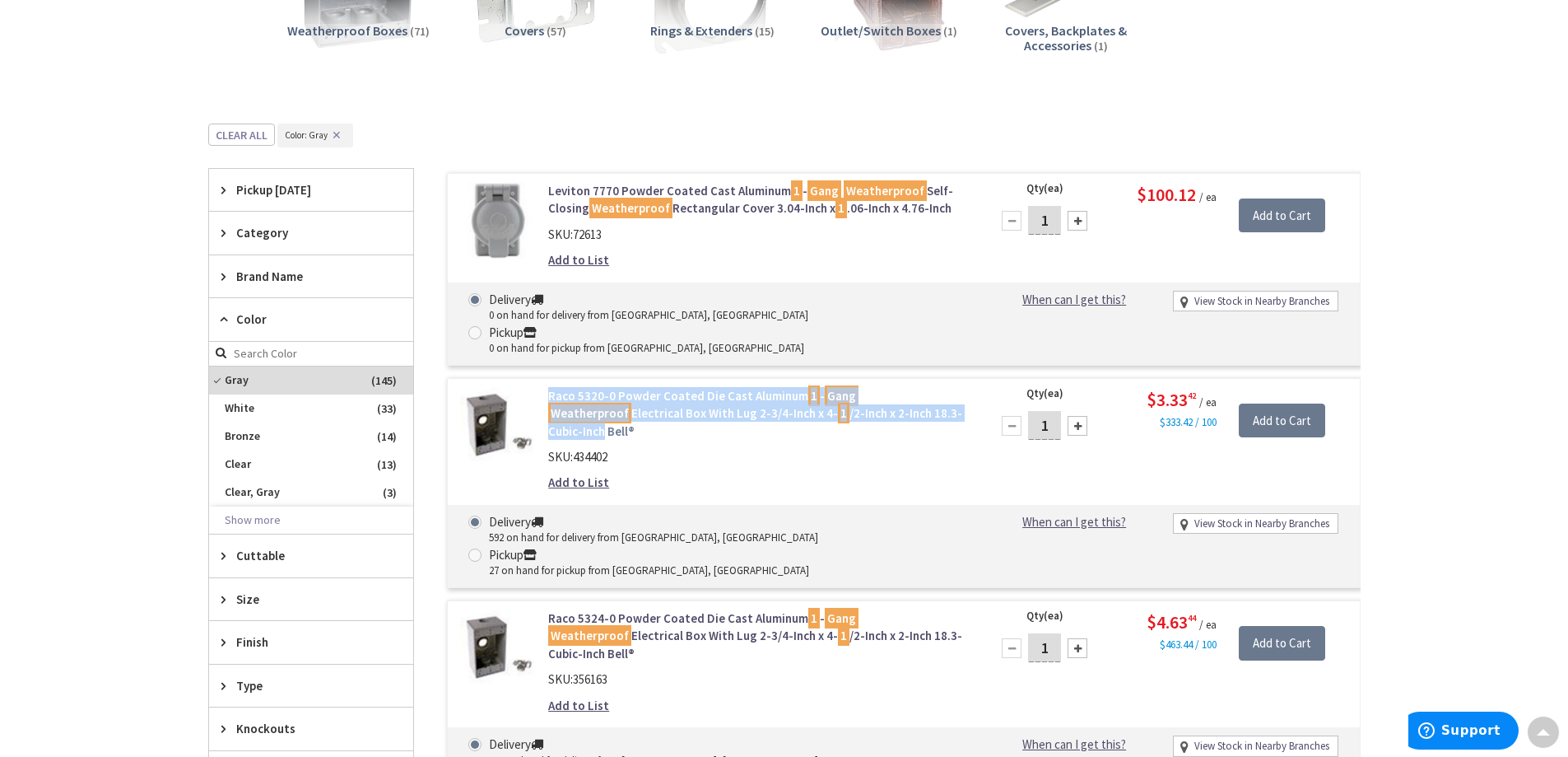
drag, startPoint x: 543, startPoint y: 358, endPoint x: 923, endPoint y: 385, distance: 381.0
click at [923, 387] on div "Raco 5320-0 Powder Coated Die Cast Aluminum 1 - Gang Weatherproof Electrical Bo…" at bounding box center [758, 443] width 444 height 112
copy link "Raco 5320-0 Powder Coated Die Cast Aluminum 1 - Gang Weatherproof Electrical Bo…"
click at [594, 448] on span "434402" at bounding box center [590, 456] width 35 height 16
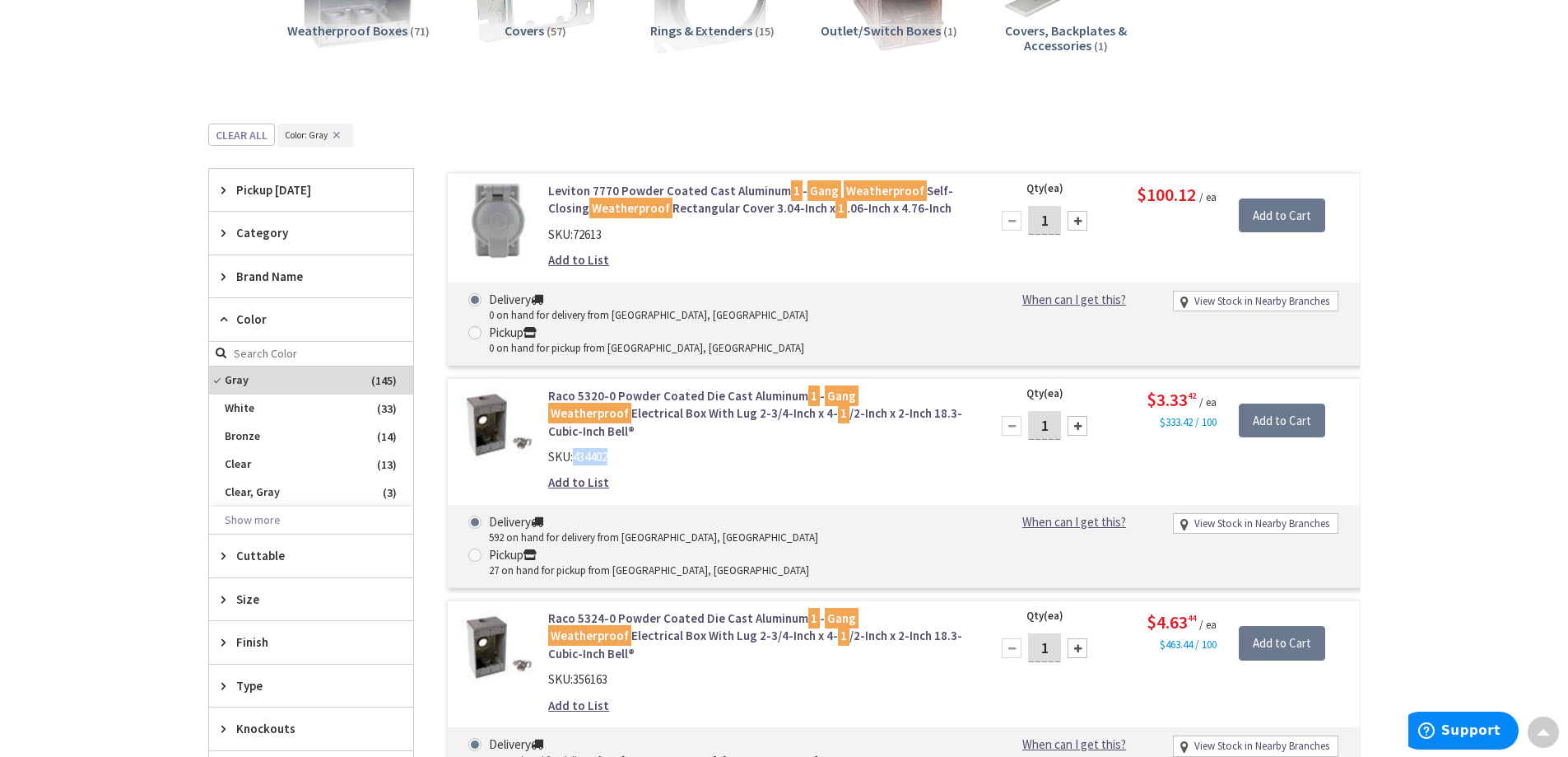
click at [594, 448] on span "434402" at bounding box center [590, 456] width 35 height 16
copy span "434402"
click at [1166, 388] on span "$3.33 42" at bounding box center [1172, 399] width 50 height 23
copy span "3.33 42"
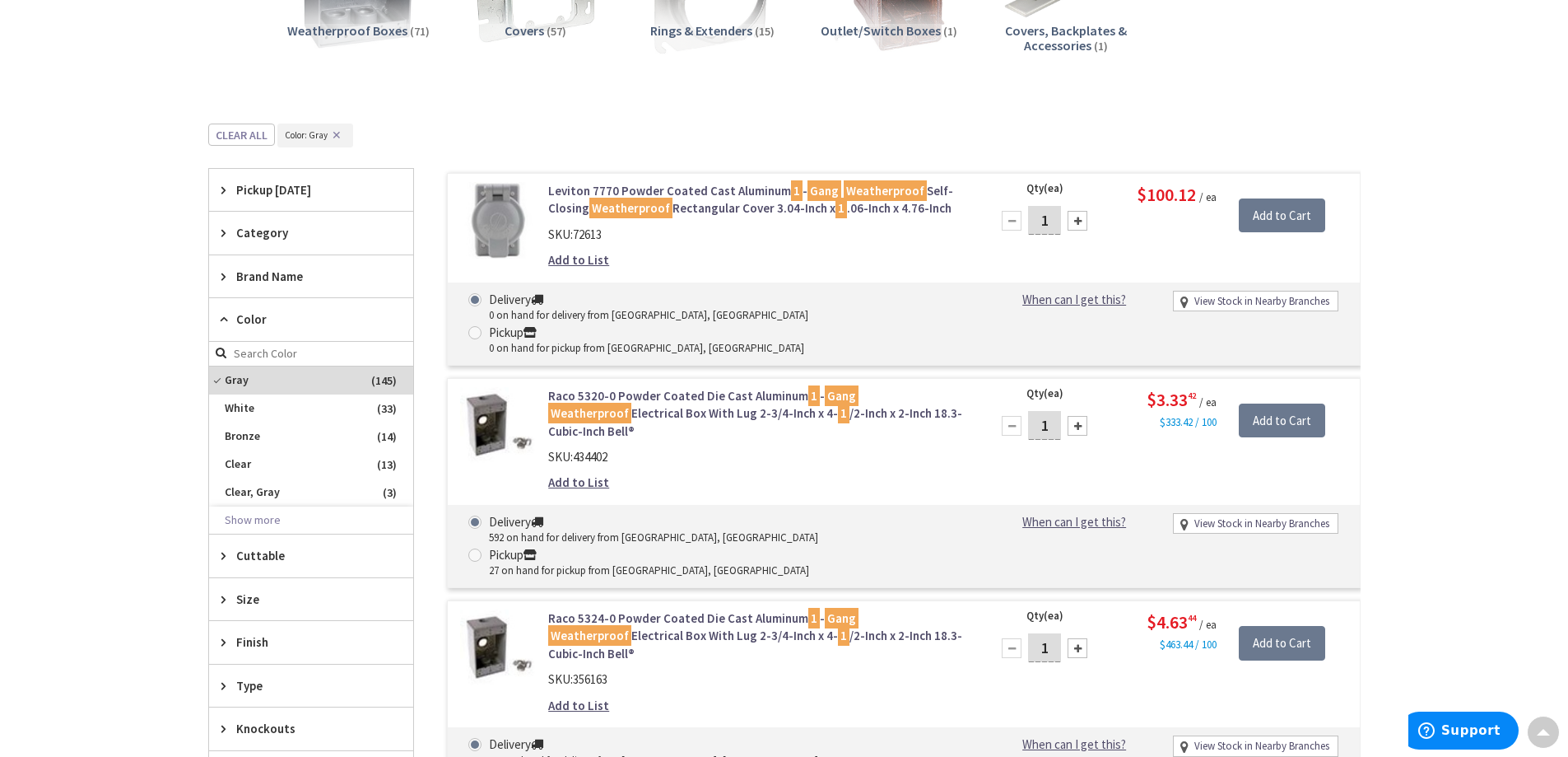
click at [596, 448] on span "434402" at bounding box center [590, 456] width 35 height 16
copy span "434402"
click at [680, 387] on link "Raco 5320-0 Powder Coated Die Cast Aluminum 1 - Gang Weatherproof Electrical Bo…" at bounding box center [758, 413] width 419 height 52
